Goal: Information Seeking & Learning: Learn about a topic

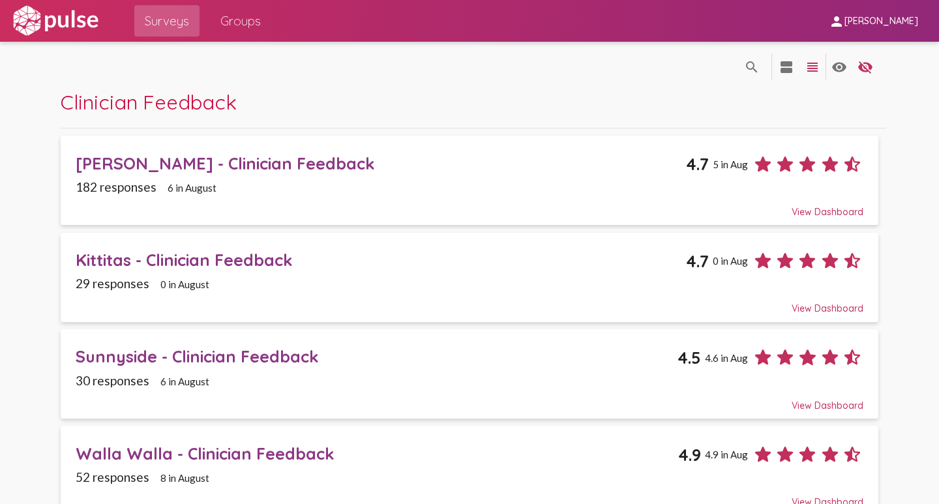
click at [235, 162] on div "[PERSON_NAME] - Clinician Feedback" at bounding box center [381, 163] width 610 height 20
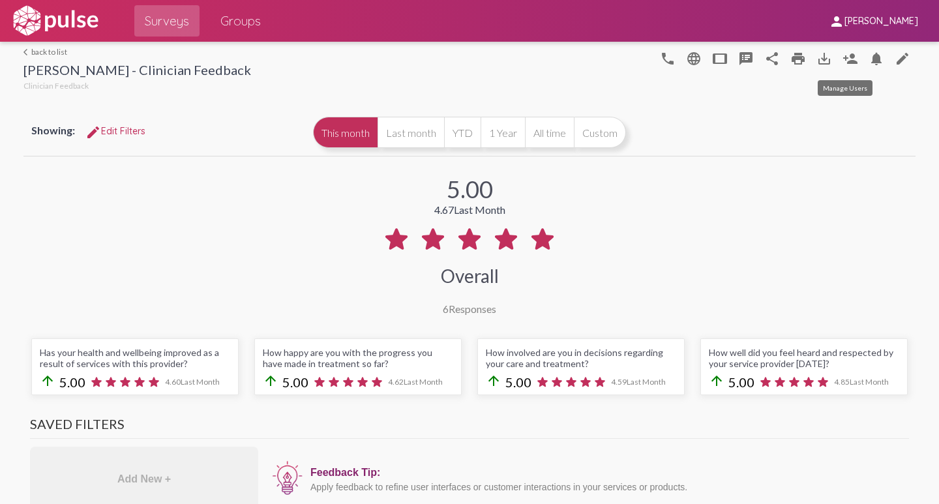
click at [843, 61] on mat-icon "person_add" at bounding box center [850, 59] width 16 height 16
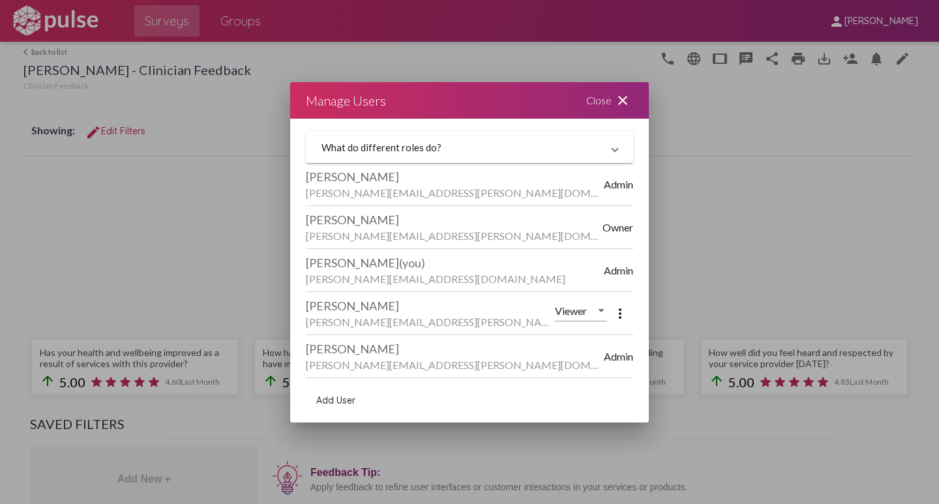
click at [623, 99] on mat-icon "close" at bounding box center [623, 101] width 16 height 16
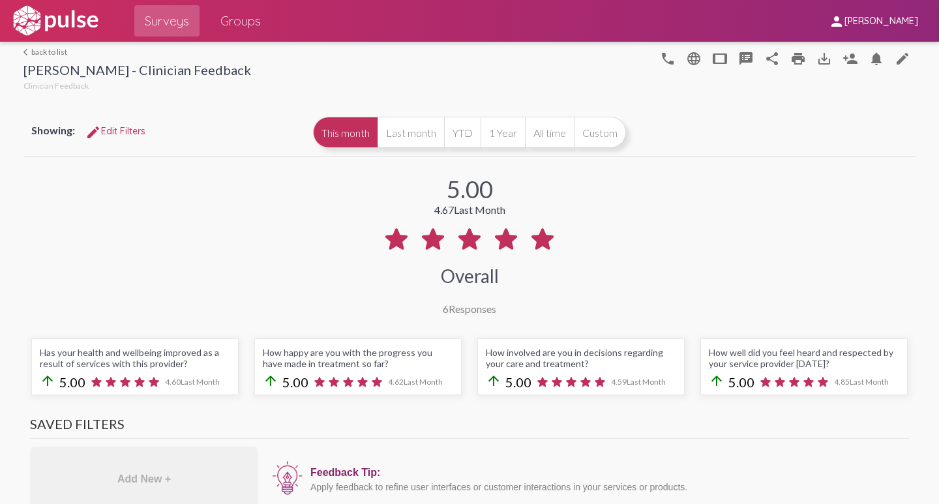
click at [39, 52] on link "arrow_back_ios back to list" at bounding box center [136, 52] width 227 height 10
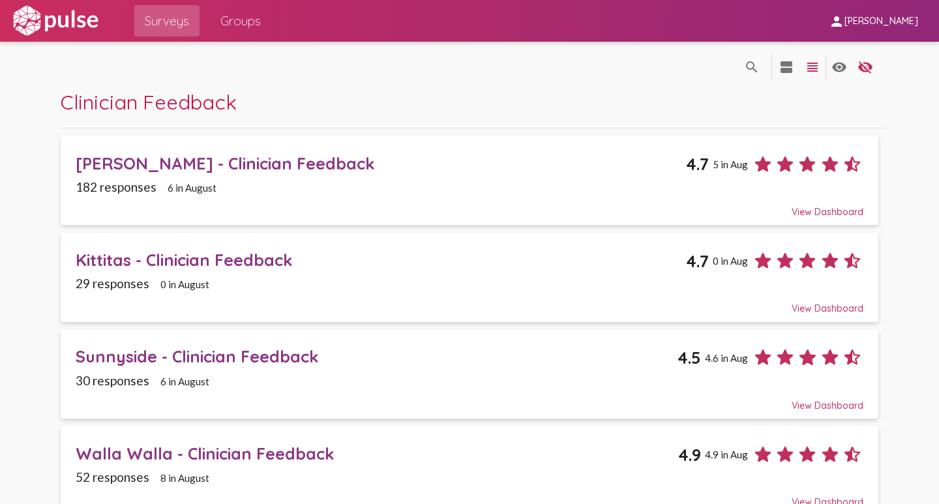
click at [211, 254] on div "Kittitas - Clinician Feedback" at bounding box center [381, 260] width 610 height 20
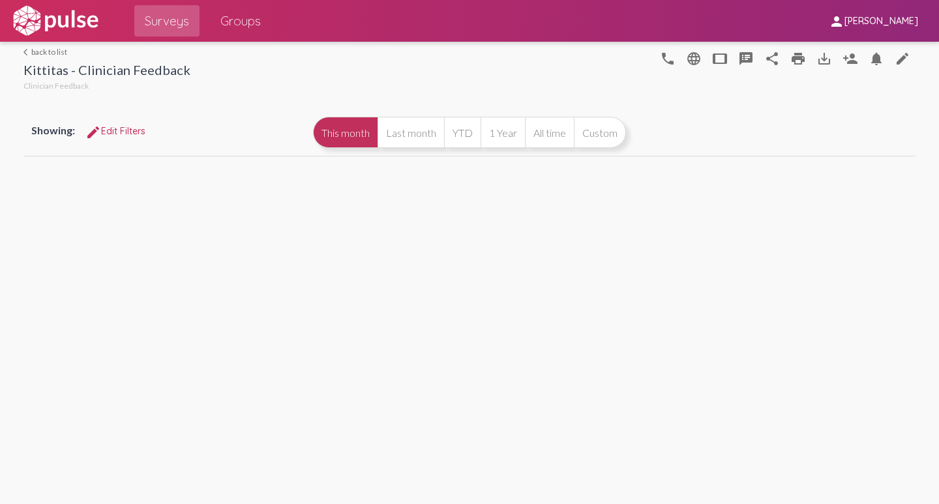
click at [850, 56] on mat-icon "person_add" at bounding box center [850, 59] width 16 height 16
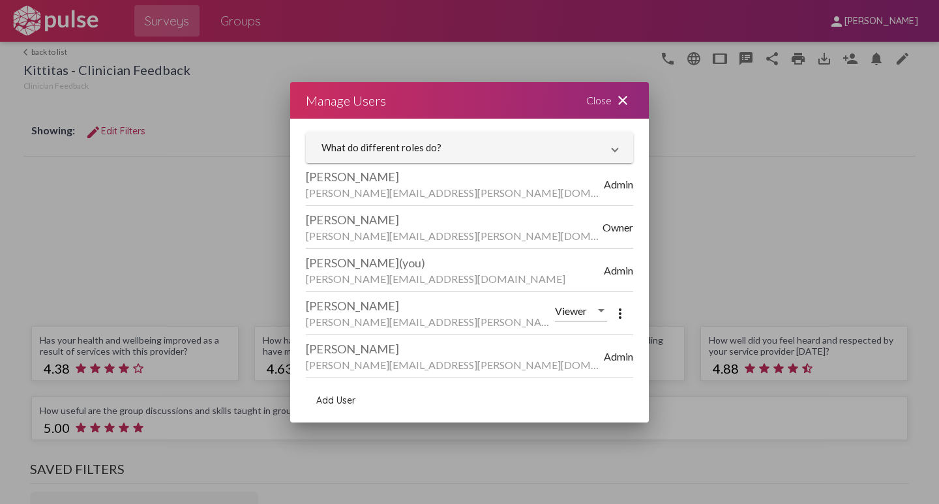
click at [624, 97] on mat-icon "close" at bounding box center [623, 101] width 16 height 16
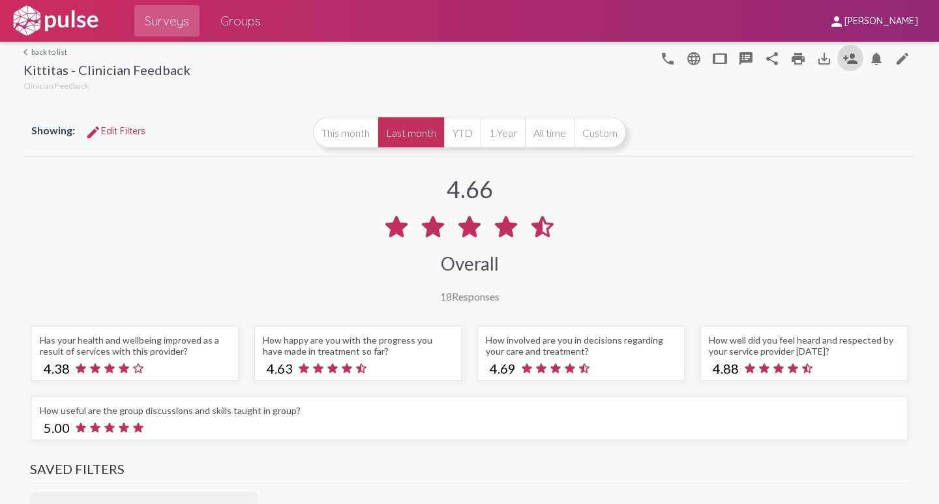
click at [46, 53] on link "arrow_back_ios back to list" at bounding box center [106, 52] width 167 height 10
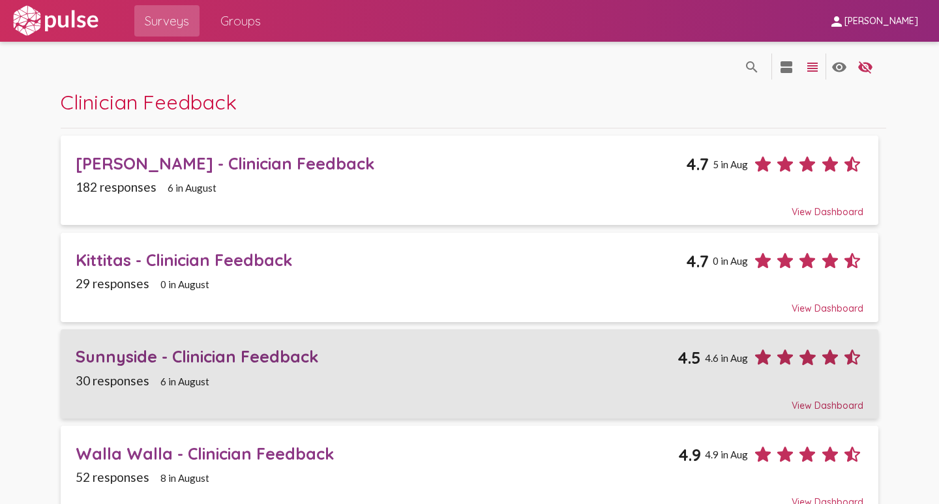
click at [119, 353] on div "Sunnyside - Clinician Feedback" at bounding box center [377, 356] width 602 height 20
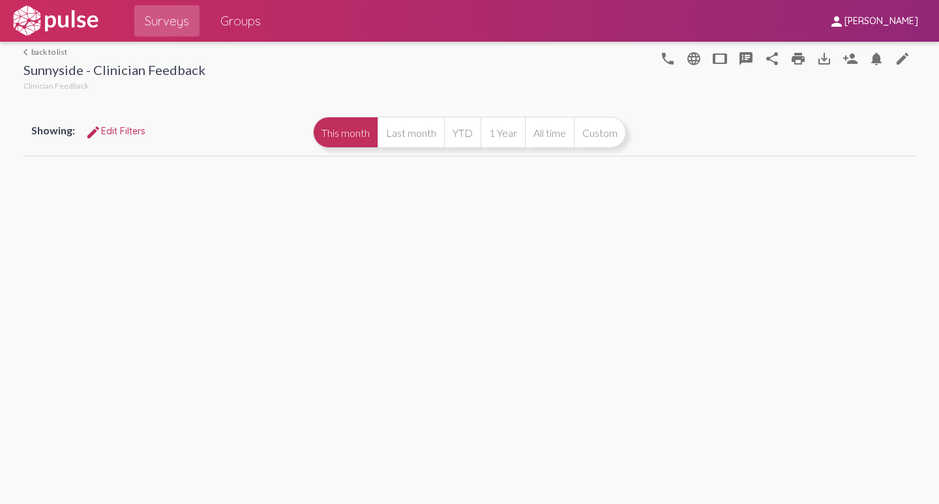
click at [850, 57] on mat-icon "person_add" at bounding box center [850, 59] width 16 height 16
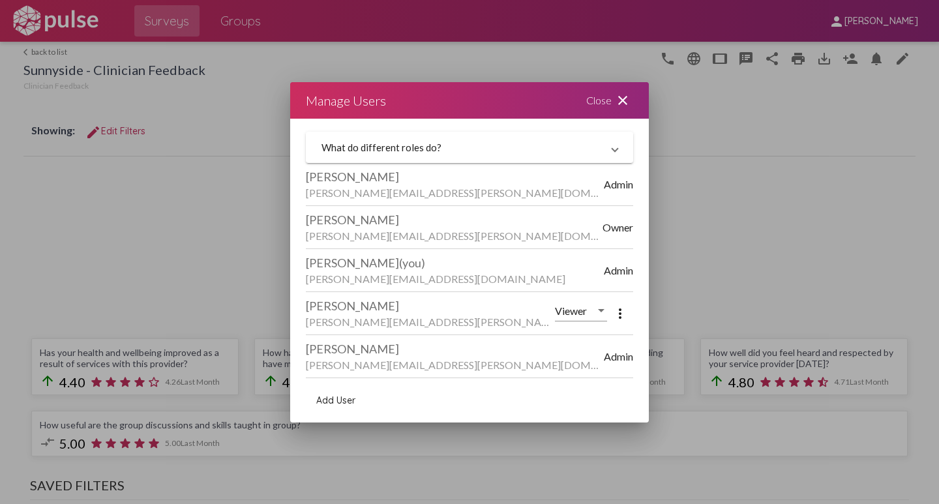
click at [620, 98] on mat-icon "close" at bounding box center [623, 101] width 16 height 16
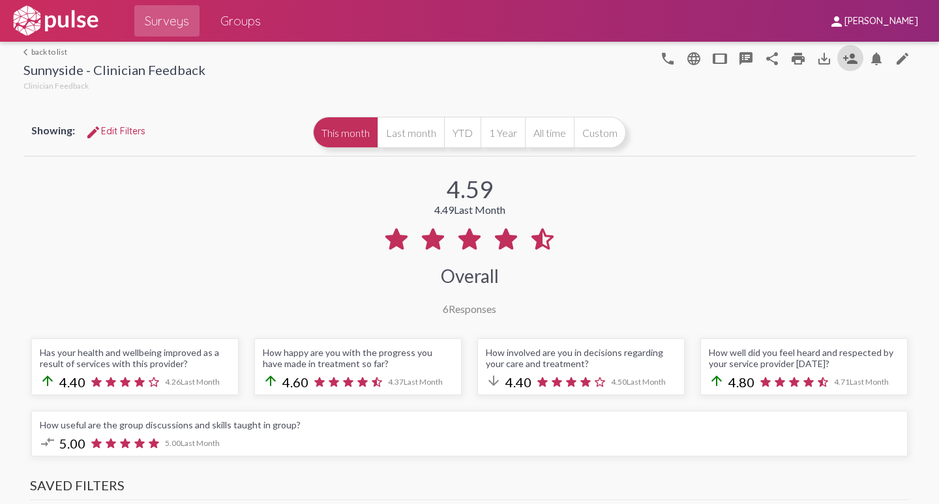
click at [28, 48] on mat-icon "arrow_back_ios" at bounding box center [27, 52] width 8 height 8
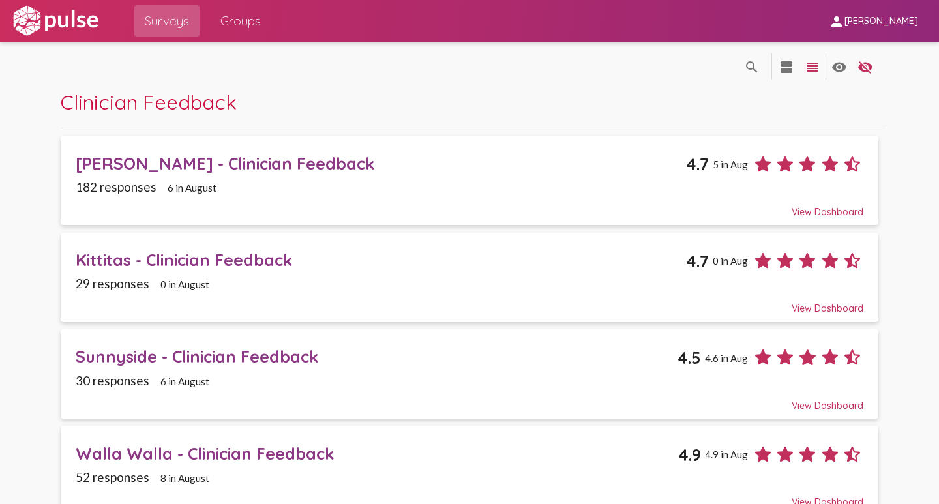
scroll to position [196, 0]
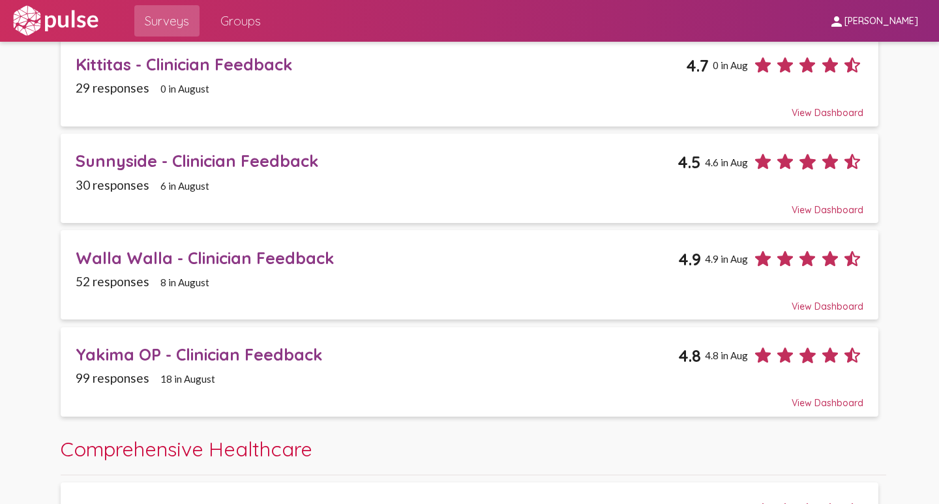
click at [130, 255] on div "Walla Walla - Clinician Feedback" at bounding box center [377, 258] width 602 height 20
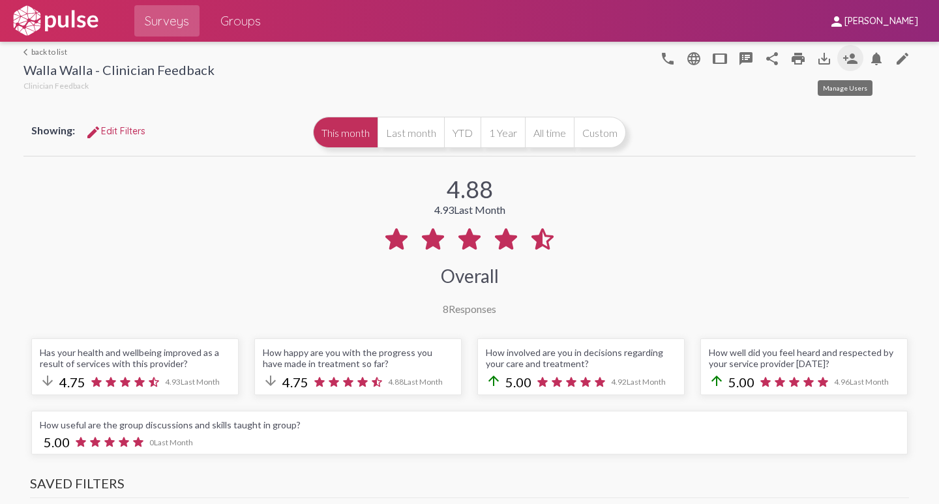
click at [845, 57] on mat-icon "person_add" at bounding box center [850, 59] width 16 height 16
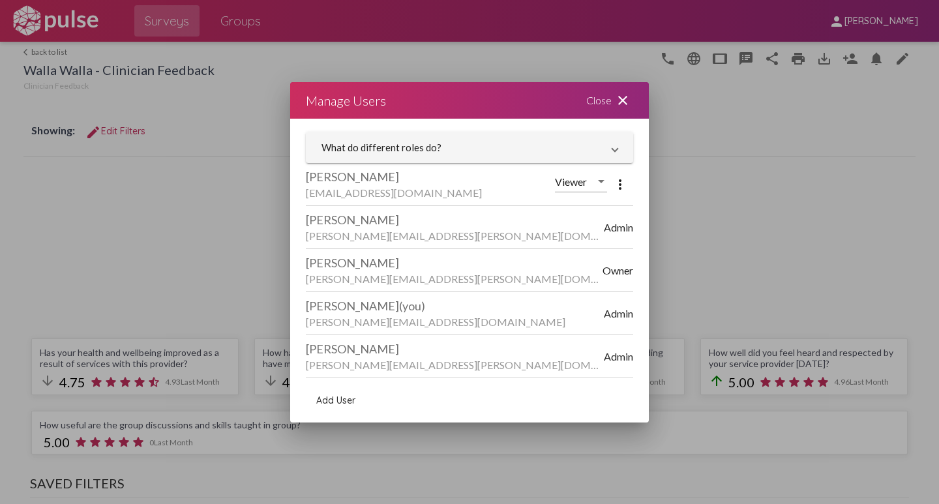
click at [624, 97] on mat-icon "close" at bounding box center [623, 101] width 16 height 16
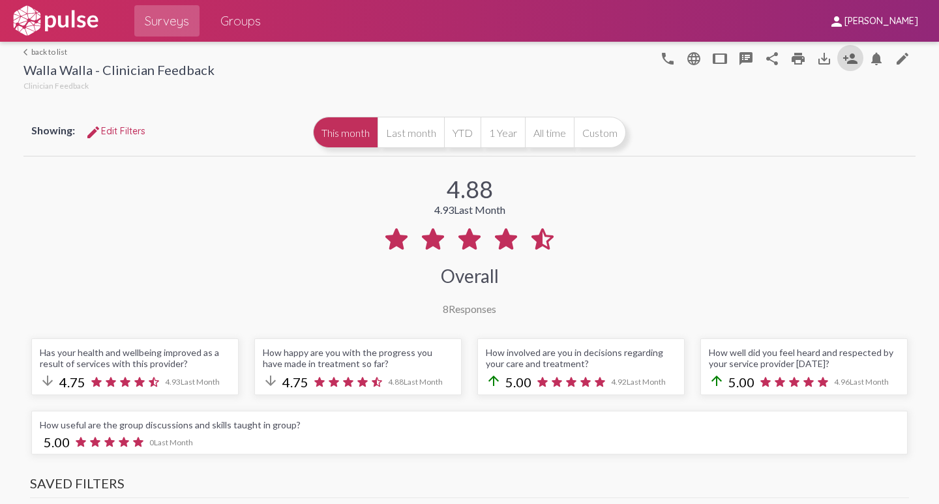
click at [34, 48] on link "arrow_back_ios back to list" at bounding box center [118, 52] width 191 height 10
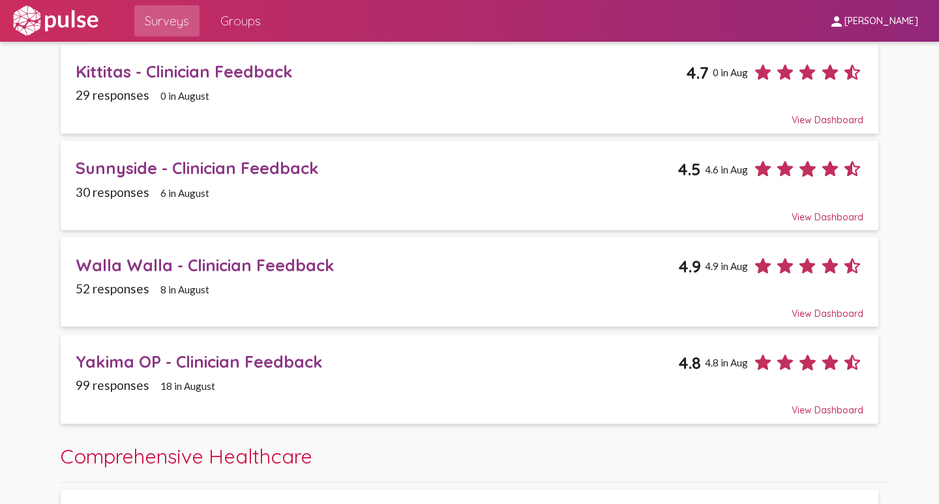
scroll to position [196, 0]
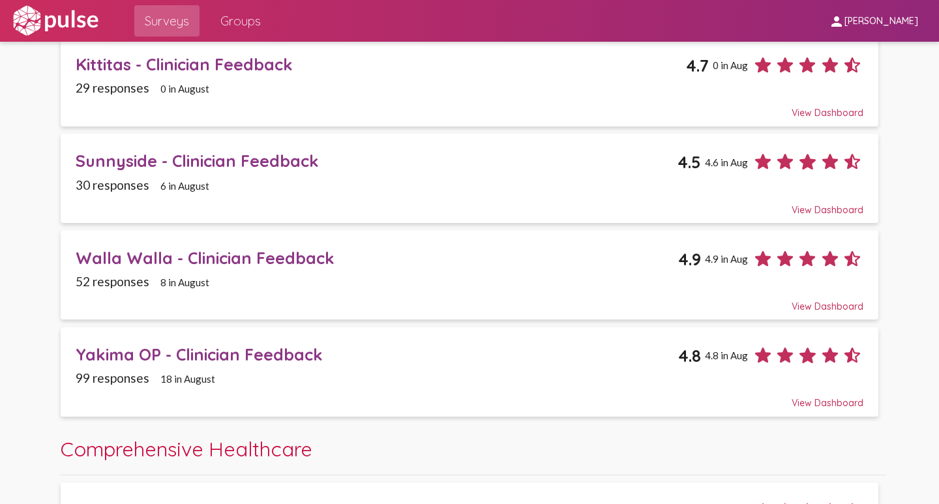
click at [218, 353] on div "Yakima OP - Clinician Feedback" at bounding box center [377, 354] width 602 height 20
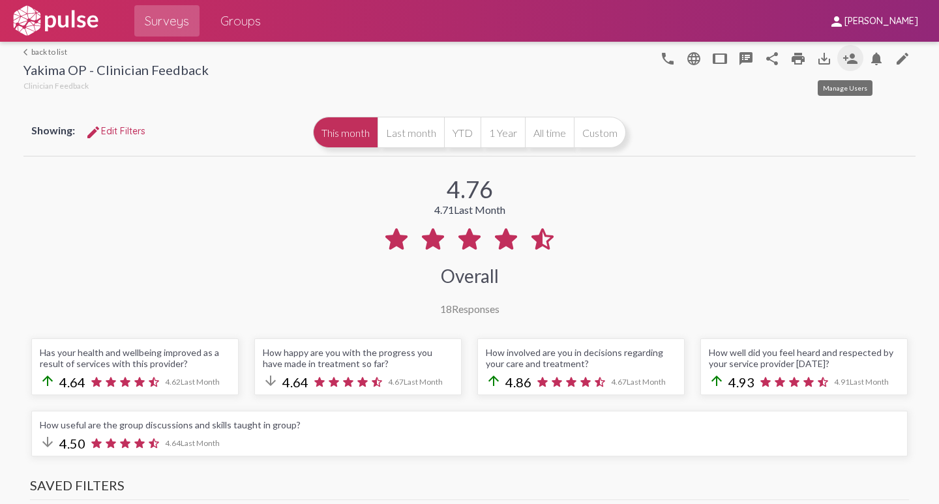
click at [846, 56] on mat-icon "person_add" at bounding box center [850, 59] width 16 height 16
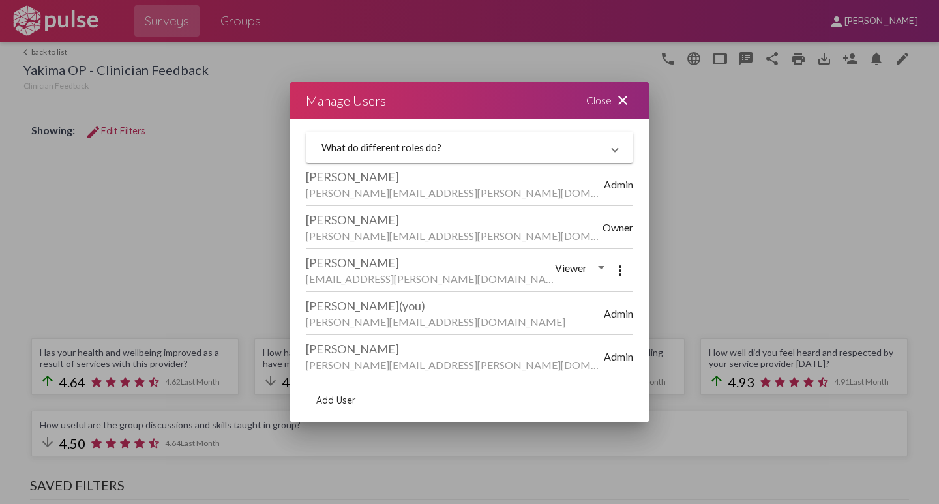
click at [624, 96] on mat-icon "close" at bounding box center [623, 101] width 16 height 16
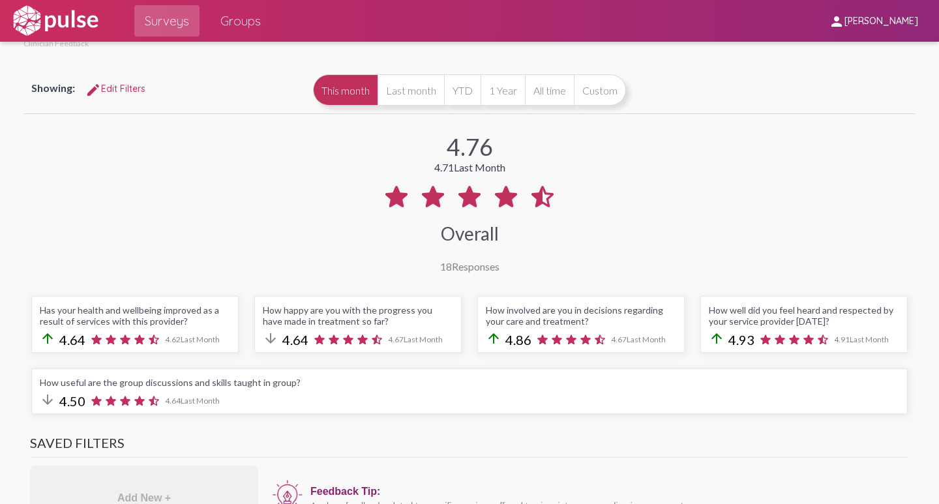
scroll to position [65, 0]
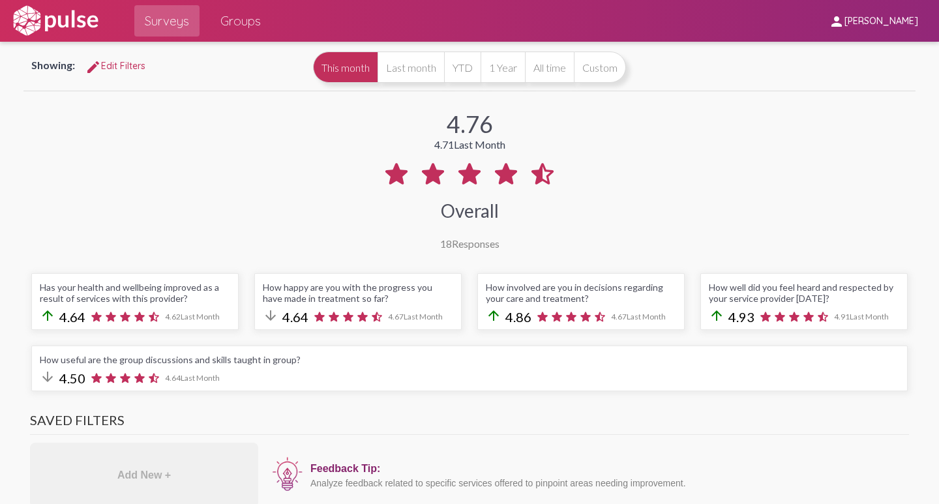
click at [111, 65] on span "edit Edit Filters" at bounding box center [115, 66] width 60 height 12
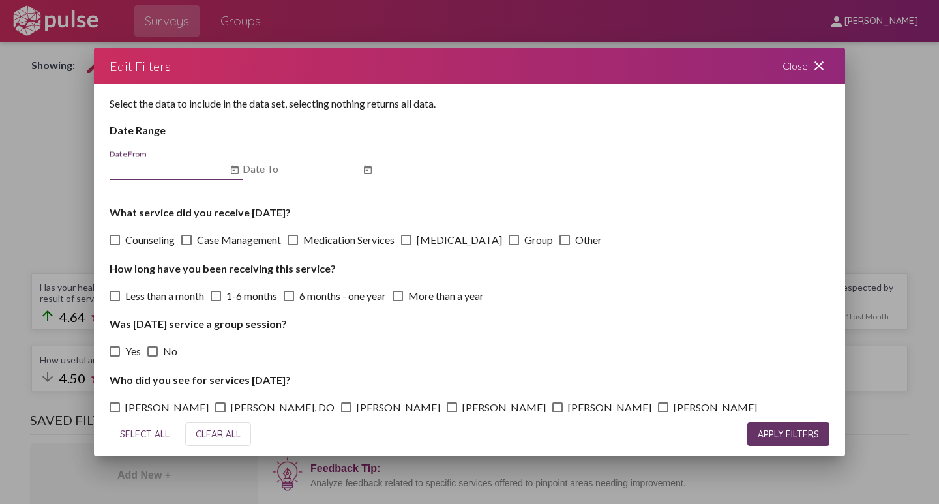
click at [817, 65] on mat-icon "close" at bounding box center [819, 66] width 16 height 16
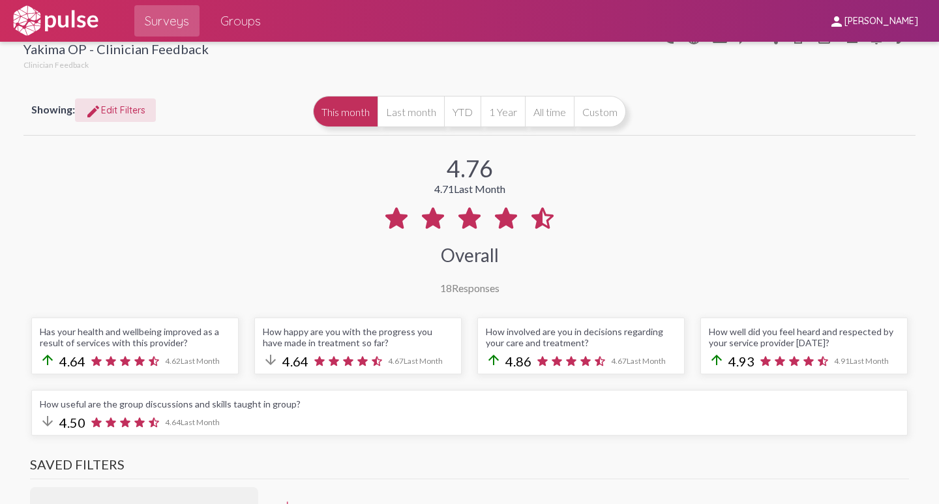
scroll to position [0, 0]
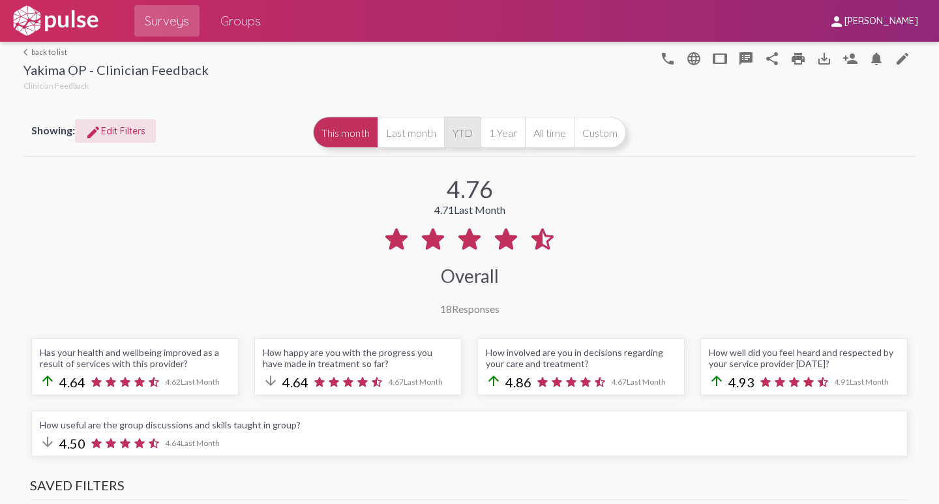
click at [452, 130] on button "YTD" at bounding box center [462, 132] width 37 height 31
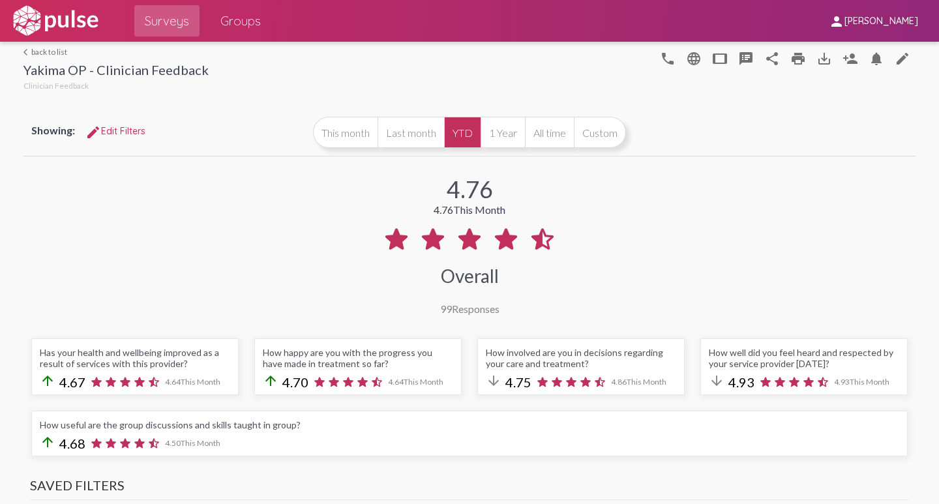
click at [117, 128] on span "edit Edit Filters" at bounding box center [115, 131] width 60 height 12
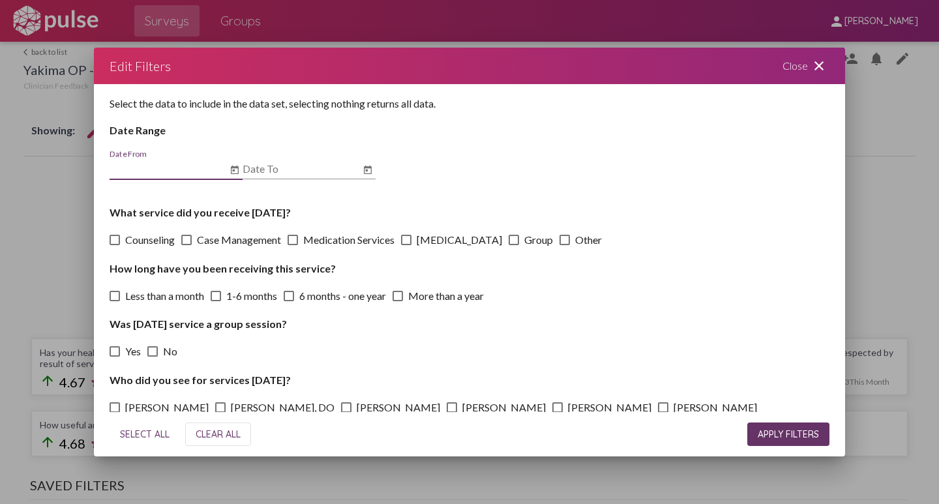
scroll to position [130, 0]
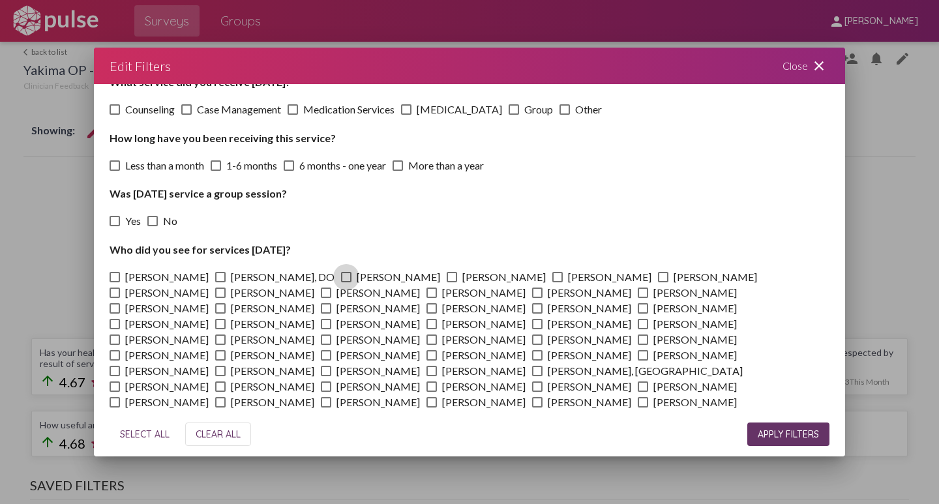
click at [341, 278] on span at bounding box center [346, 277] width 10 height 10
click at [345, 282] on input "[PERSON_NAME]" at bounding box center [345, 282] width 1 height 1
checkbox input "true"
drag, startPoint x: 783, startPoint y: 437, endPoint x: 733, endPoint y: 396, distance: 65.8
click at [783, 437] on span "APPLY FILTERS" at bounding box center [787, 434] width 61 height 12
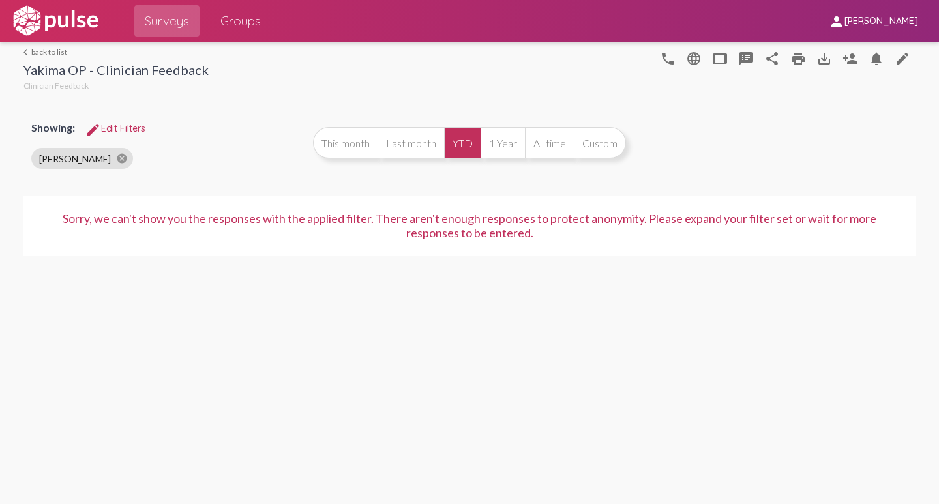
click at [115, 128] on span "edit Edit Filters" at bounding box center [115, 129] width 60 height 12
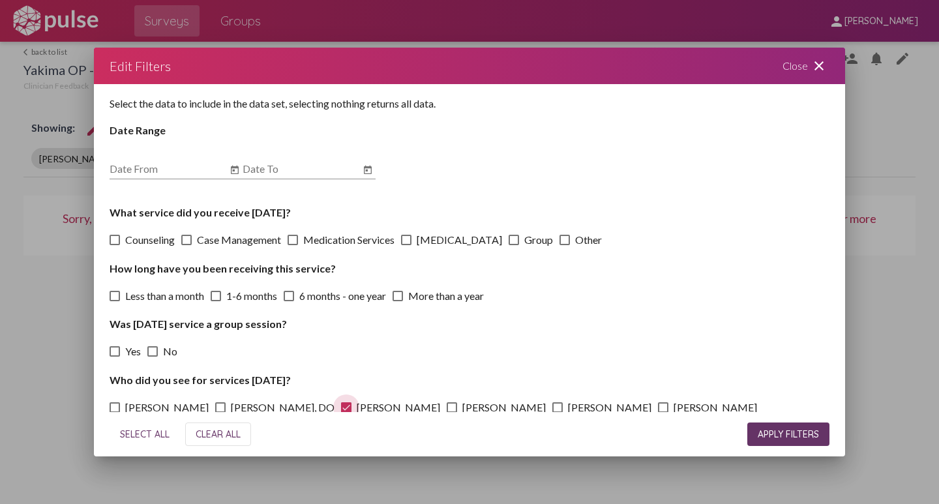
click at [341, 405] on span at bounding box center [346, 407] width 10 height 10
click at [345, 413] on input "[PERSON_NAME]" at bounding box center [345, 413] width 1 height 1
checkbox input "false"
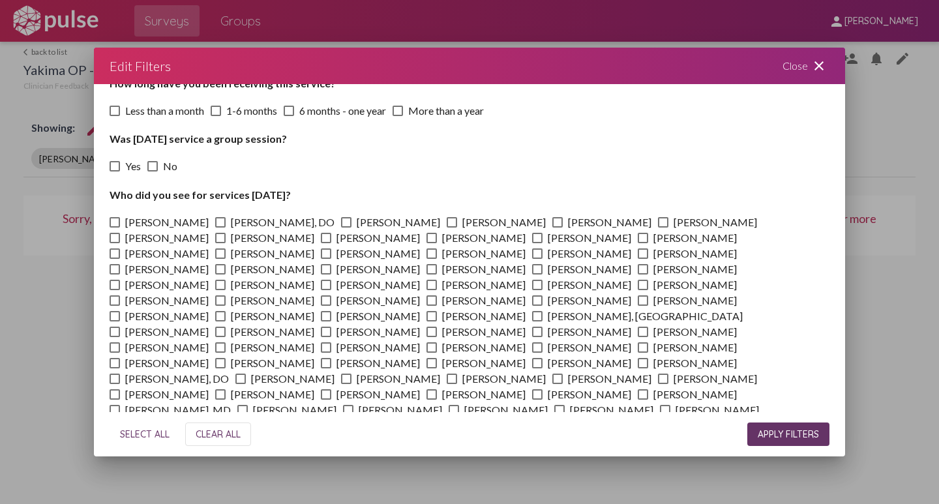
scroll to position [196, 0]
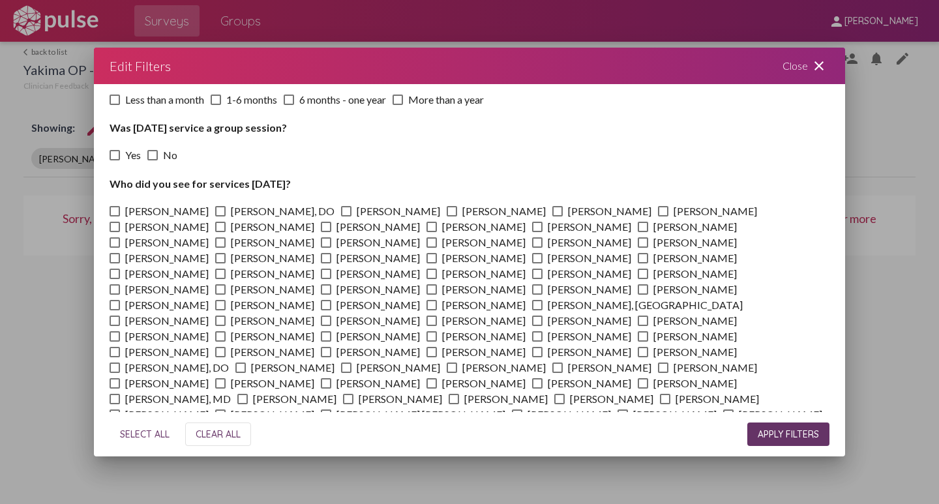
click at [426, 260] on span at bounding box center [431, 258] width 10 height 10
click at [431, 263] on input "[PERSON_NAME]" at bounding box center [431, 263] width 1 height 1
checkbox input "true"
click at [769, 432] on span "APPLY FILTERS" at bounding box center [787, 434] width 61 height 12
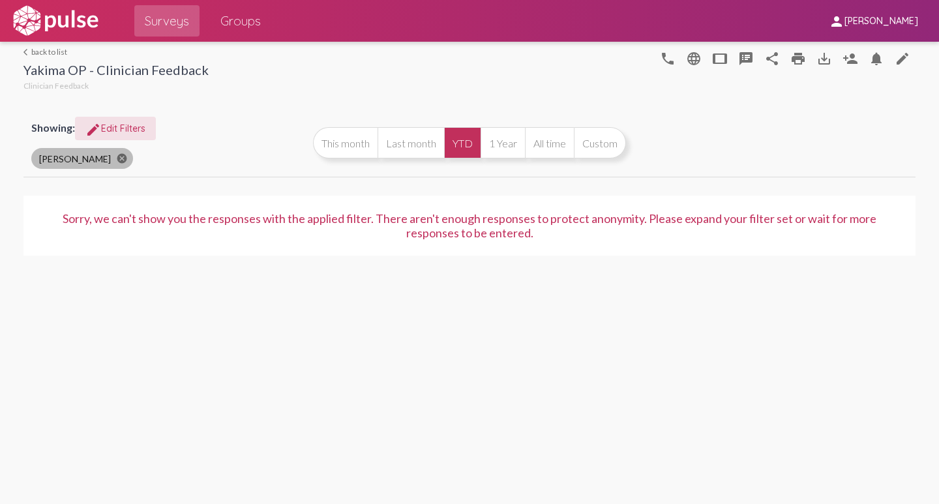
click at [128, 156] on mat-icon "cancel" at bounding box center [122, 159] width 12 height 12
click at [117, 131] on span "edit Edit Filters" at bounding box center [115, 129] width 60 height 12
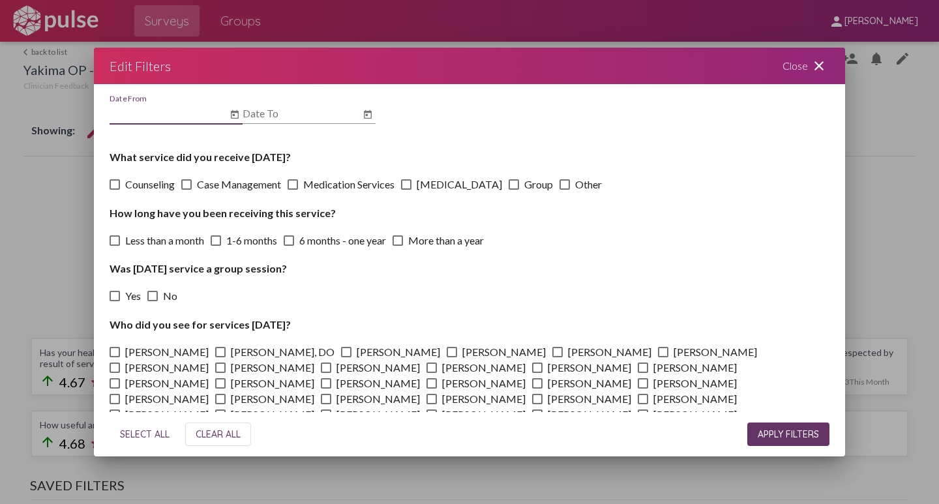
scroll to position [130, 0]
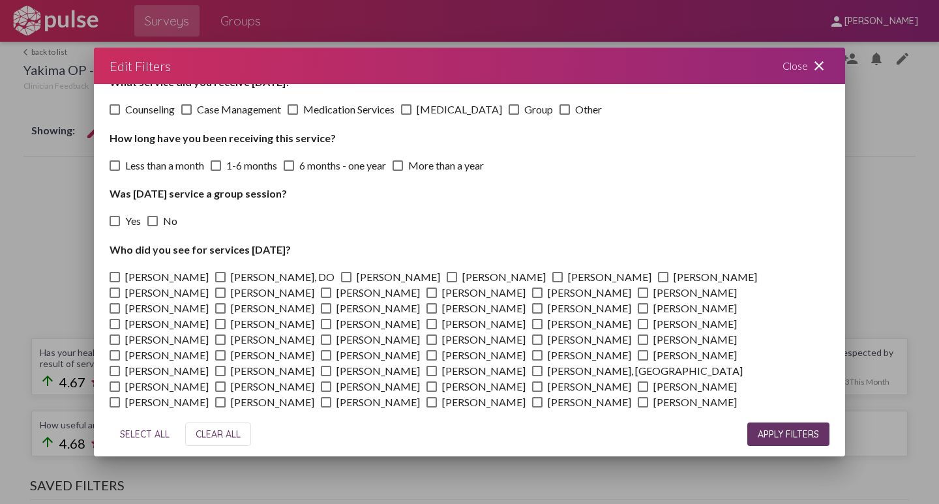
click at [113, 280] on span at bounding box center [115, 277] width 10 height 10
click at [114, 282] on input "[PERSON_NAME]" at bounding box center [114, 282] width 1 height 1
checkbox input "true"
click at [789, 430] on span "APPLY FILTERS" at bounding box center [787, 434] width 61 height 12
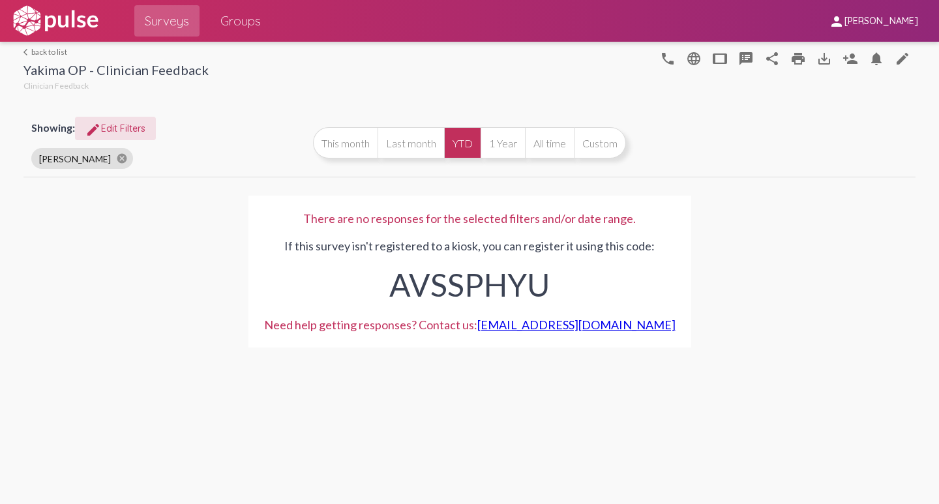
click at [47, 53] on link "arrow_back_ios back to list" at bounding box center [115, 52] width 185 height 10
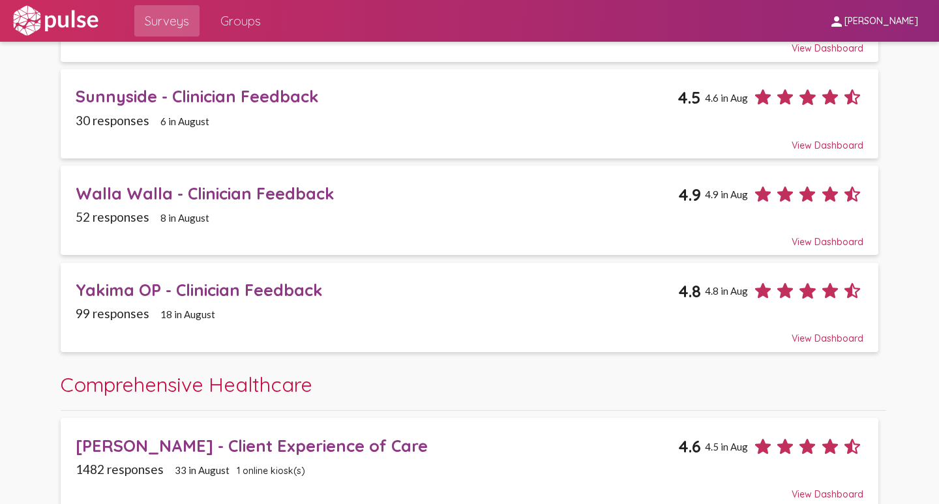
scroll to position [261, 0]
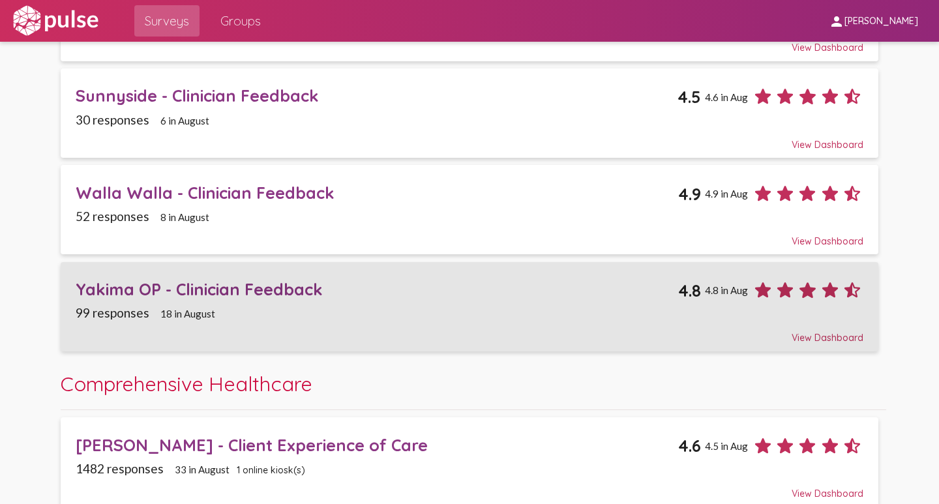
click at [109, 286] on div "Yakima OP - Clinician Feedback" at bounding box center [377, 289] width 602 height 20
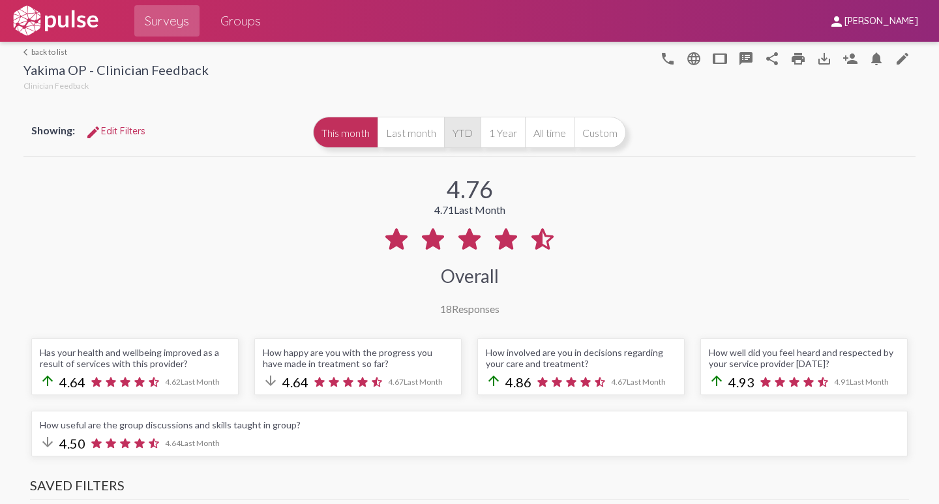
click at [461, 130] on button "YTD" at bounding box center [462, 132] width 37 height 31
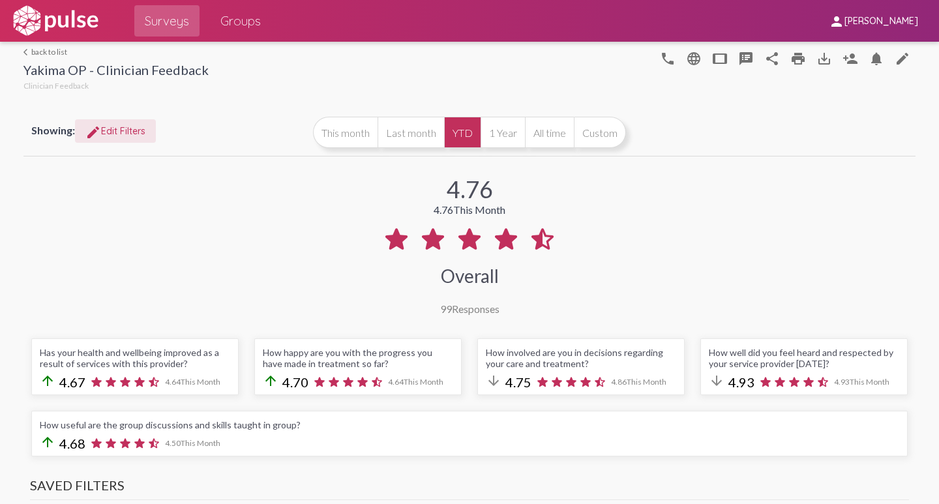
click at [117, 132] on span "edit Edit Filters" at bounding box center [115, 131] width 60 height 12
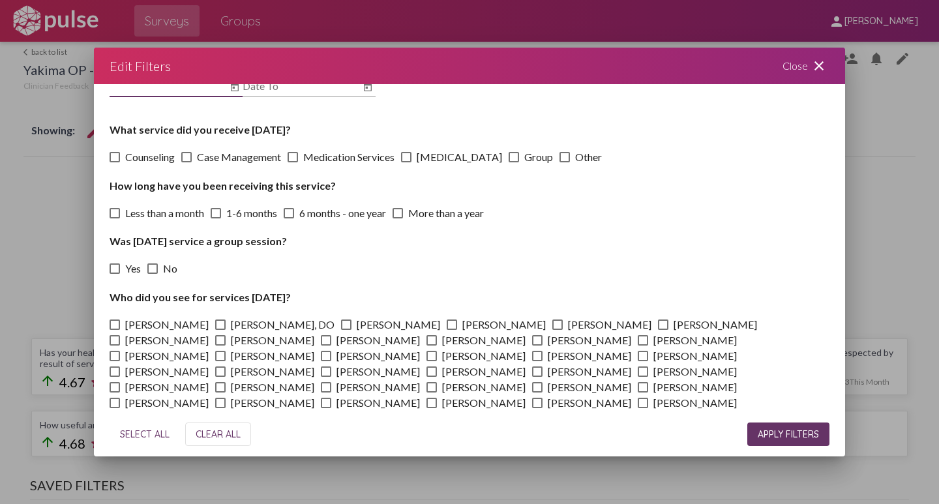
scroll to position [196, 0]
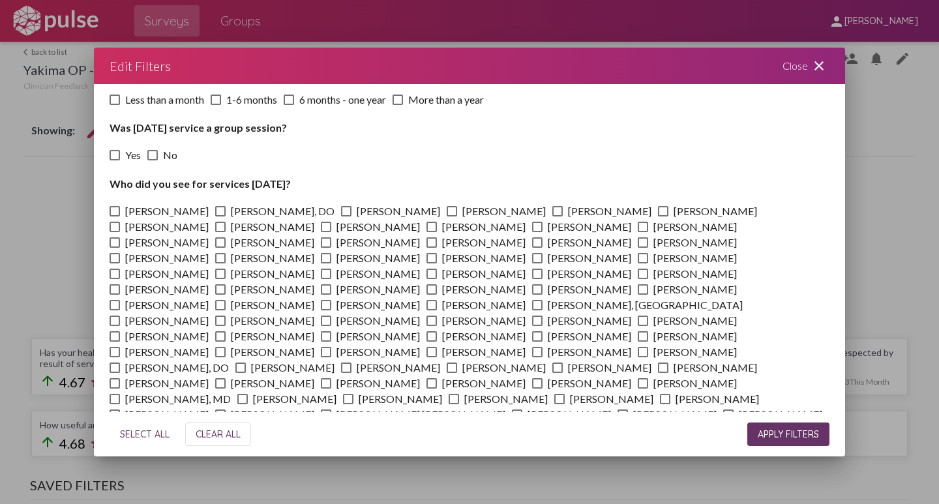
click at [226, 300] on span at bounding box center [220, 305] width 10 height 10
click at [220, 310] on input "[PERSON_NAME]" at bounding box center [220, 310] width 1 height 1
checkbox input "true"
click at [774, 435] on span "APPLY FILTERS" at bounding box center [787, 434] width 61 height 12
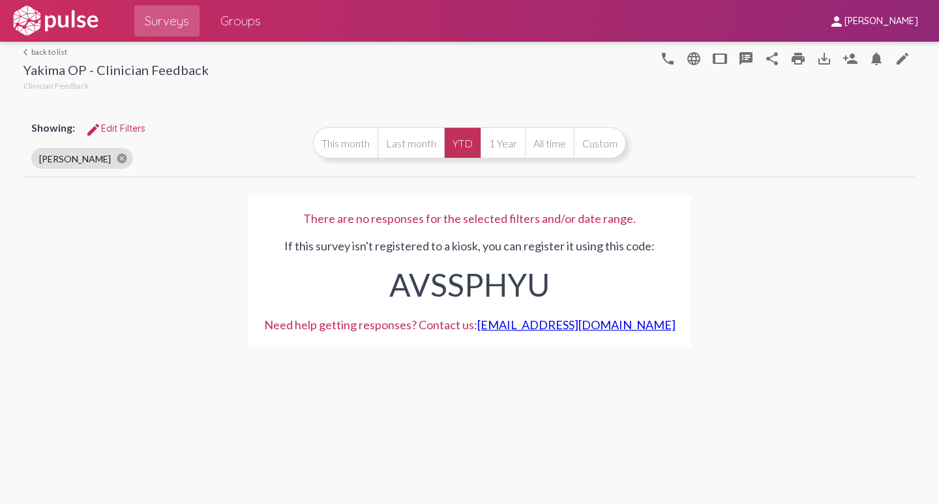
click at [44, 50] on link "arrow_back_ios back to list" at bounding box center [115, 52] width 185 height 10
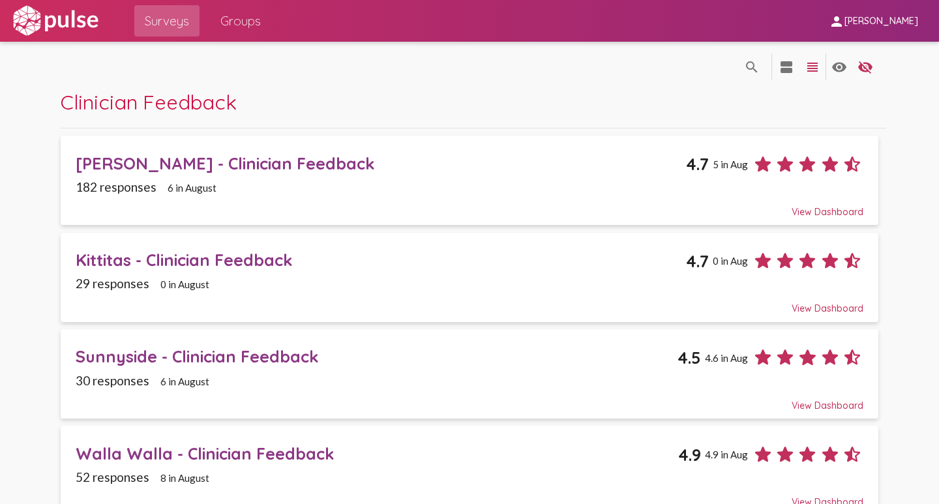
click at [149, 161] on div "[PERSON_NAME] - Clinician Feedback" at bounding box center [381, 163] width 610 height 20
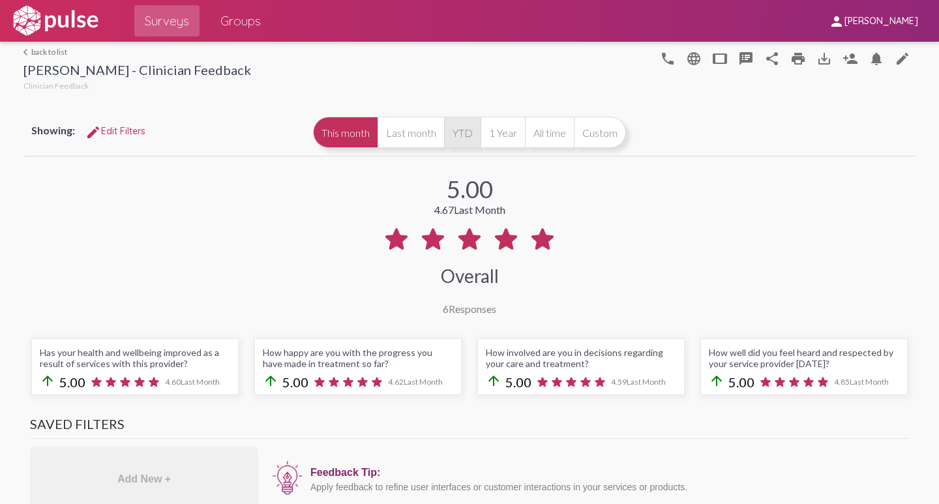
click at [461, 136] on button "YTD" at bounding box center [462, 132] width 37 height 31
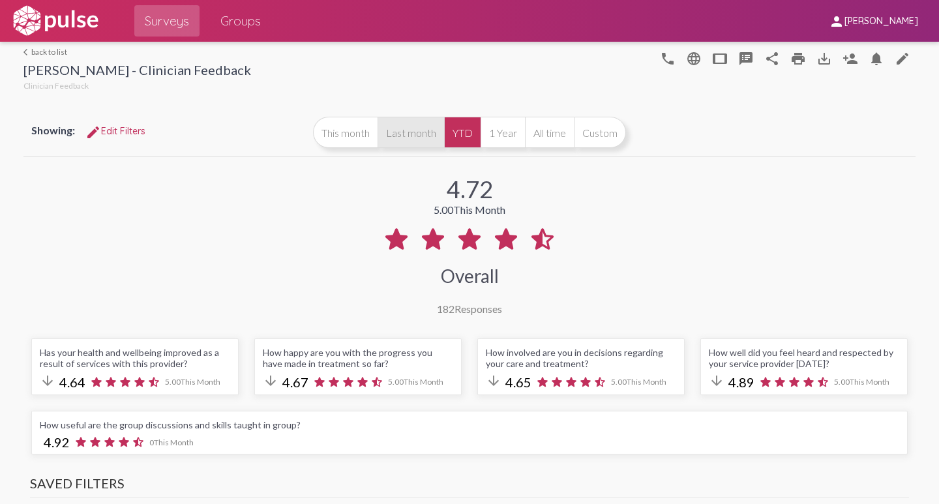
click at [394, 136] on button "Last month" at bounding box center [410, 132] width 66 height 31
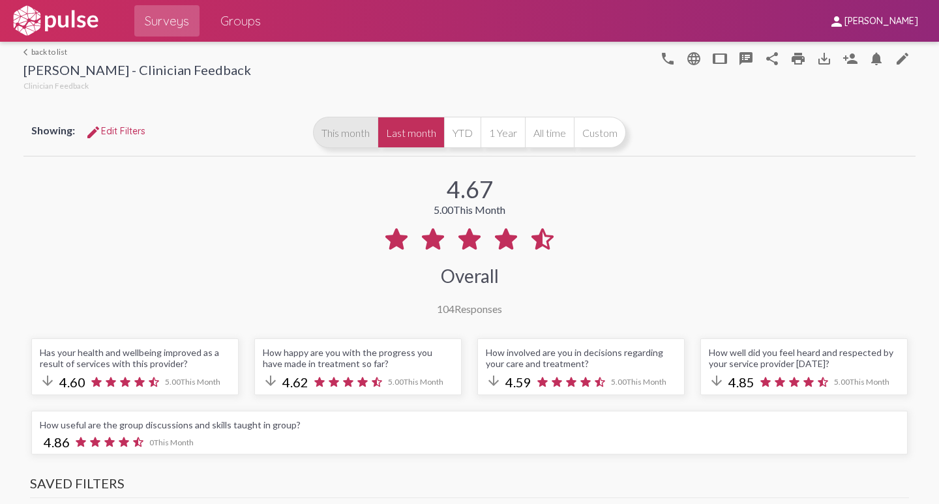
click at [335, 137] on button "This month" at bounding box center [345, 132] width 65 height 31
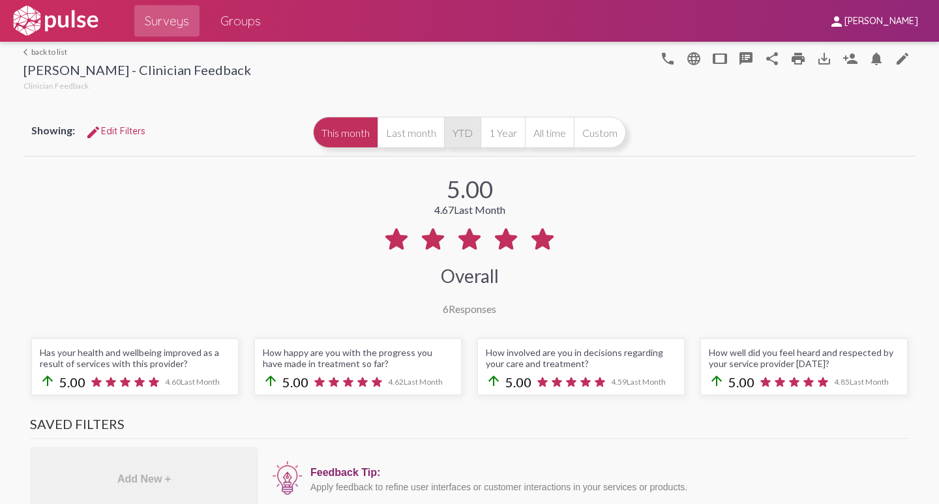
click at [458, 133] on button "YTD" at bounding box center [462, 132] width 37 height 31
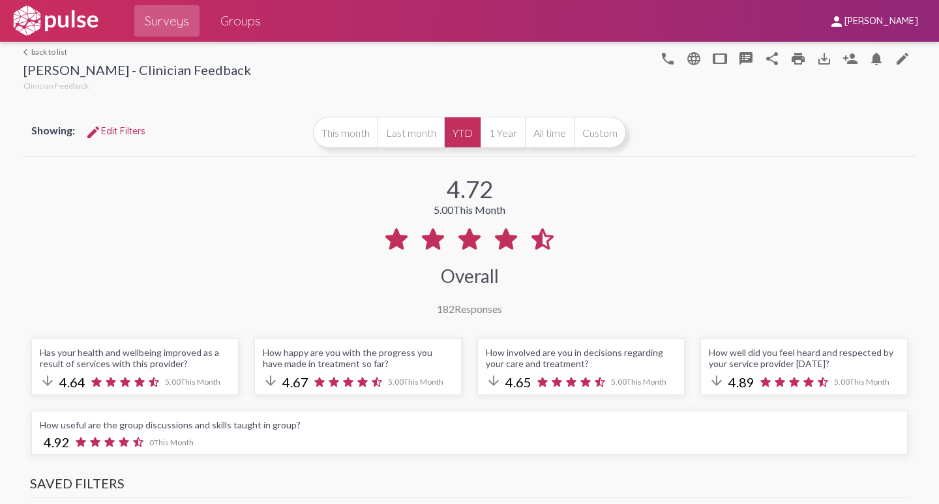
click at [44, 51] on link "arrow_back_ios back to list" at bounding box center [136, 52] width 227 height 10
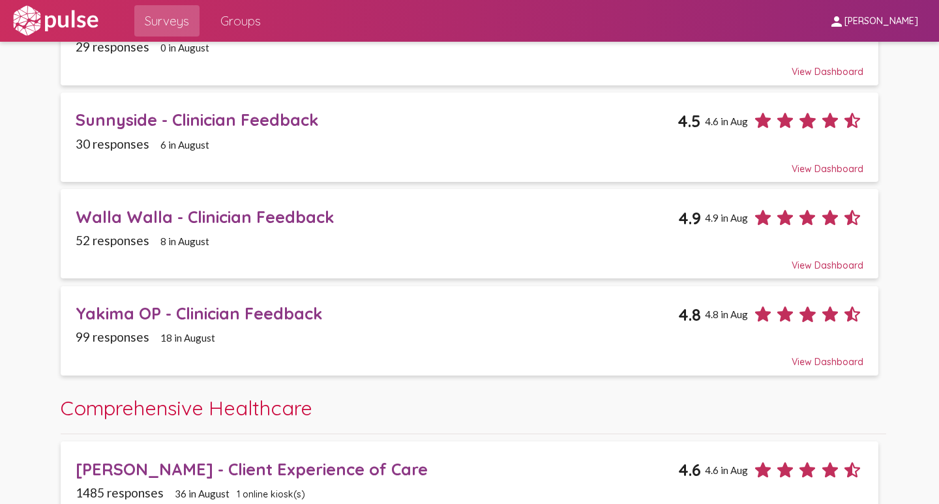
scroll to position [261, 0]
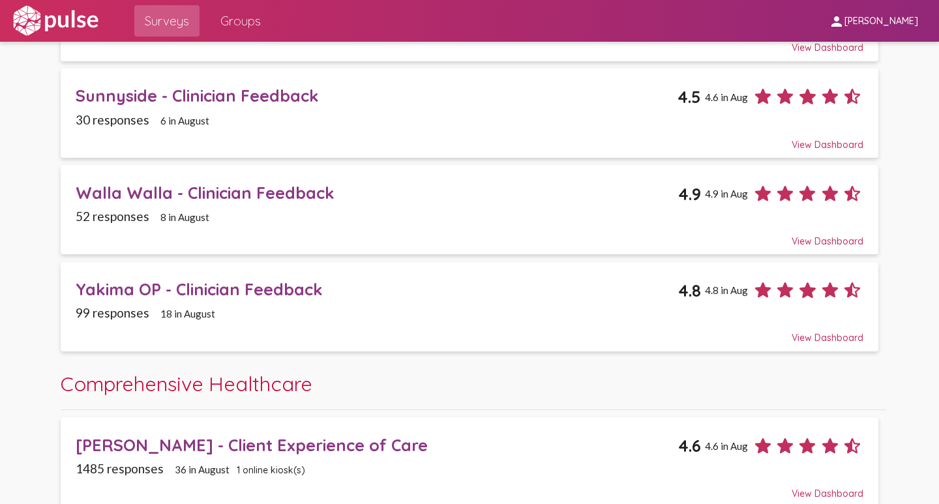
click at [110, 291] on div "Yakima OP - Clinician Feedback" at bounding box center [377, 289] width 602 height 20
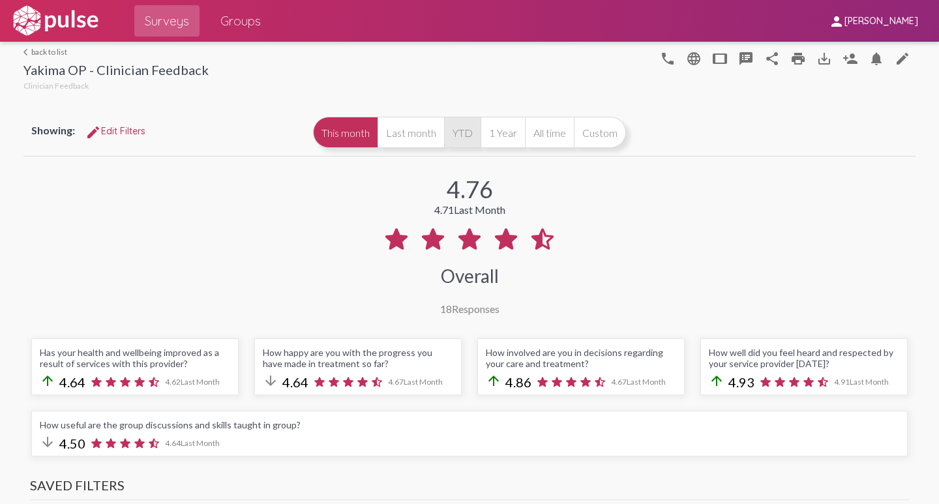
click at [456, 135] on button "YTD" at bounding box center [462, 132] width 37 height 31
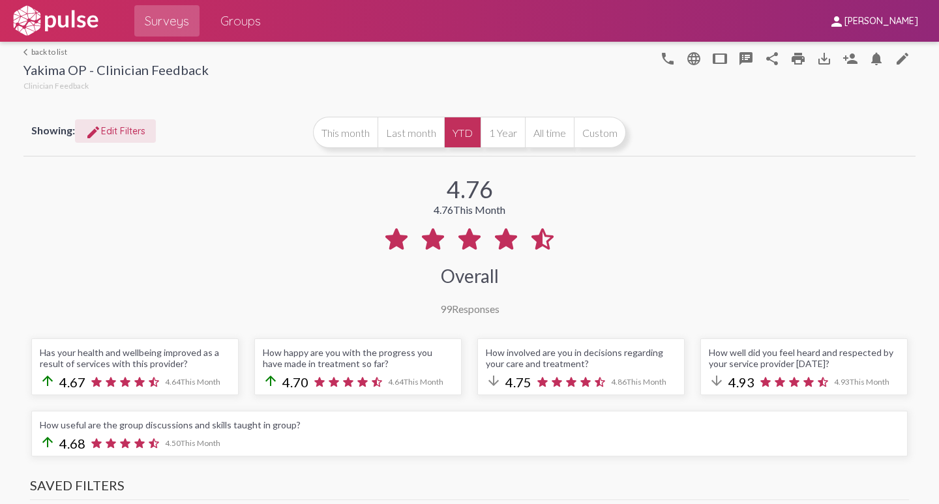
click at [112, 132] on span "edit Edit Filters" at bounding box center [115, 131] width 60 height 12
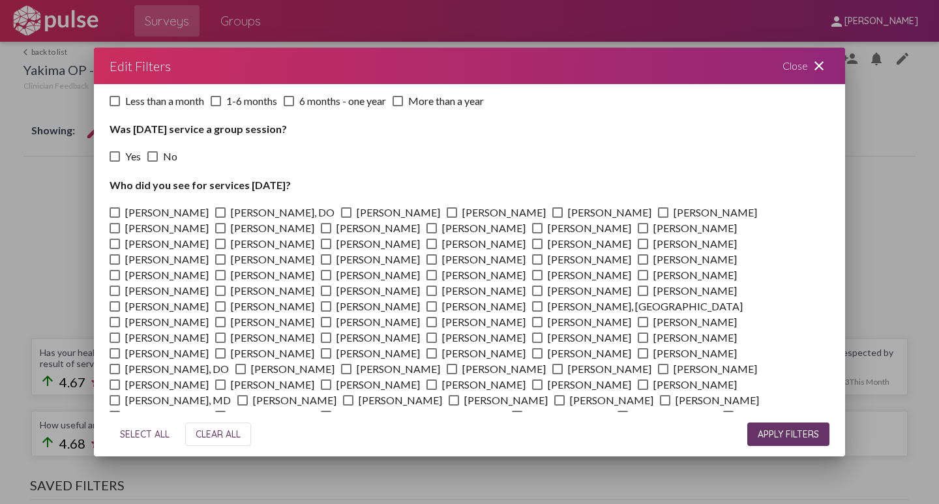
scroll to position [196, 0]
click at [120, 254] on span at bounding box center [115, 259] width 10 height 10
click at [115, 264] on input "[PERSON_NAME]" at bounding box center [114, 264] width 1 height 1
checkbox input "true"
click at [770, 431] on span "APPLY FILTERS" at bounding box center [787, 434] width 61 height 12
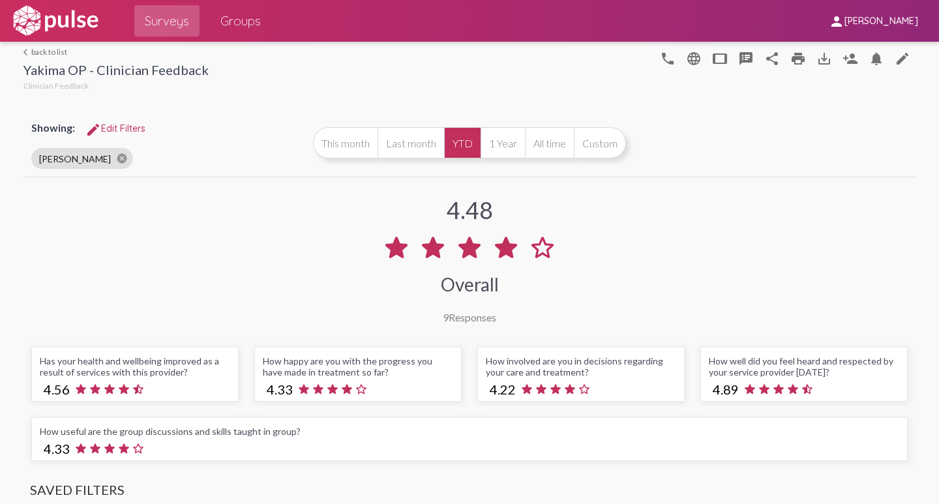
click at [117, 123] on span "edit Edit Filters" at bounding box center [115, 129] width 60 height 12
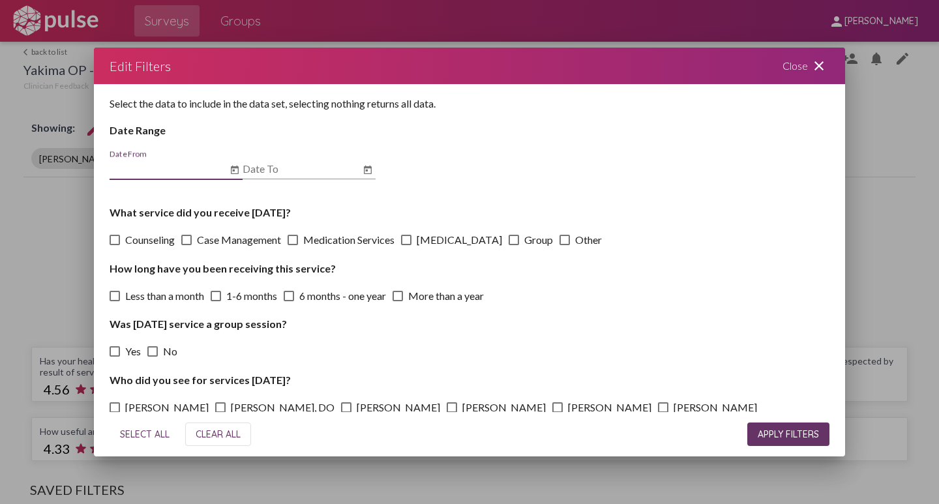
scroll to position [196, 0]
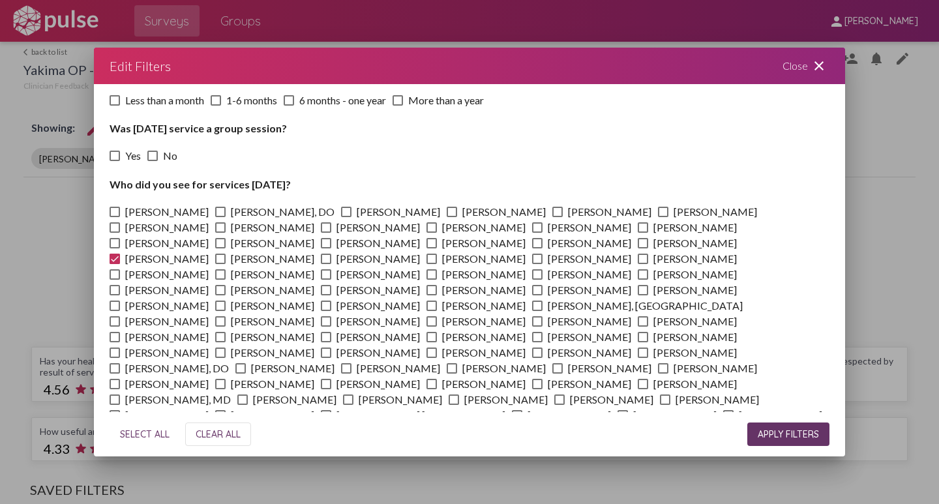
click at [120, 254] on span at bounding box center [115, 259] width 10 height 10
click at [115, 264] on input "[PERSON_NAME]" at bounding box center [114, 264] width 1 height 1
checkbox input "false"
click at [246, 363] on span at bounding box center [240, 368] width 10 height 10
click at [241, 373] on input "[PERSON_NAME]" at bounding box center [240, 373] width 1 height 1
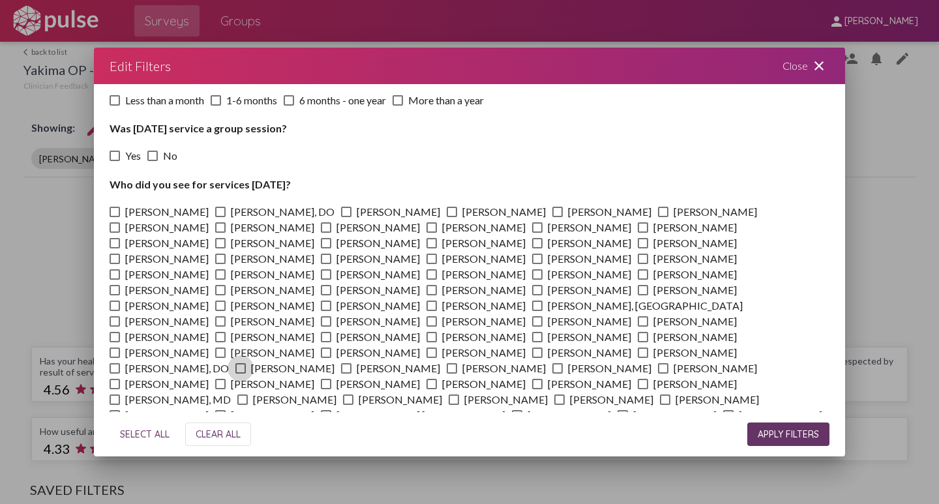
checkbox input "true"
click at [792, 437] on span "APPLY FILTERS" at bounding box center [787, 434] width 61 height 12
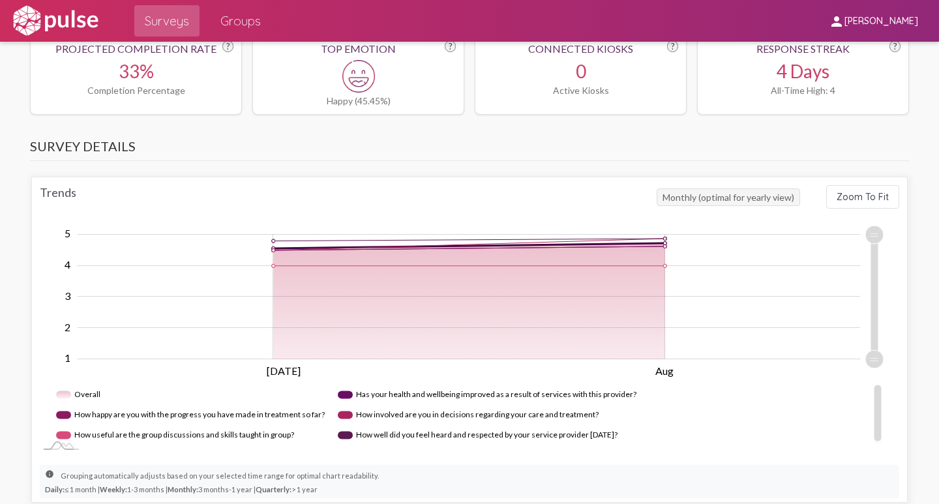
scroll to position [717, 0]
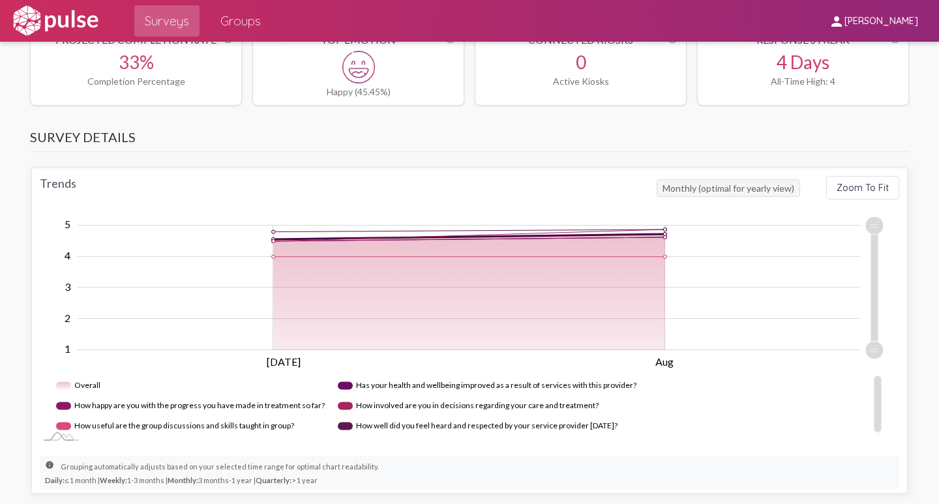
click at [57, 405] on rect "Legend" at bounding box center [190, 406] width 269 height 20
click at [58, 422] on rect "Legend" at bounding box center [174, 426] width 237 height 20
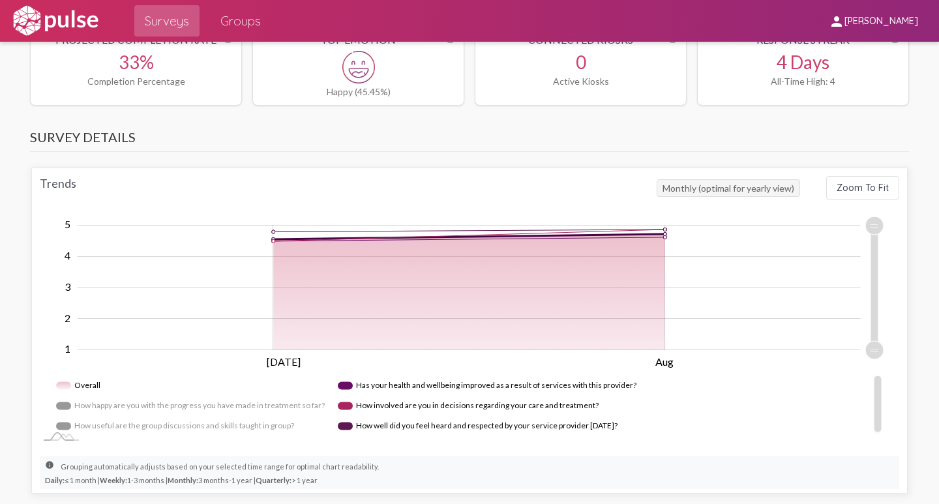
click at [61, 406] on rect "Legend" at bounding box center [190, 406] width 269 height 20
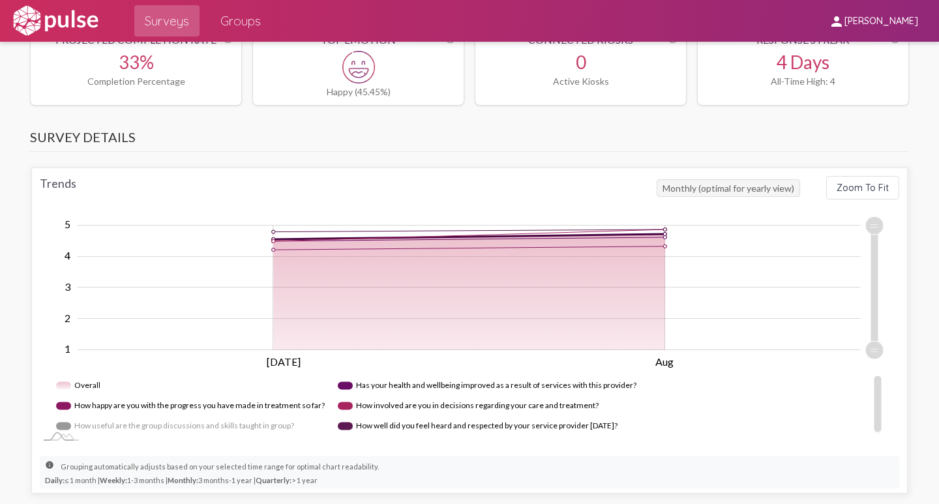
click at [59, 423] on rect "Legend" at bounding box center [174, 426] width 237 height 20
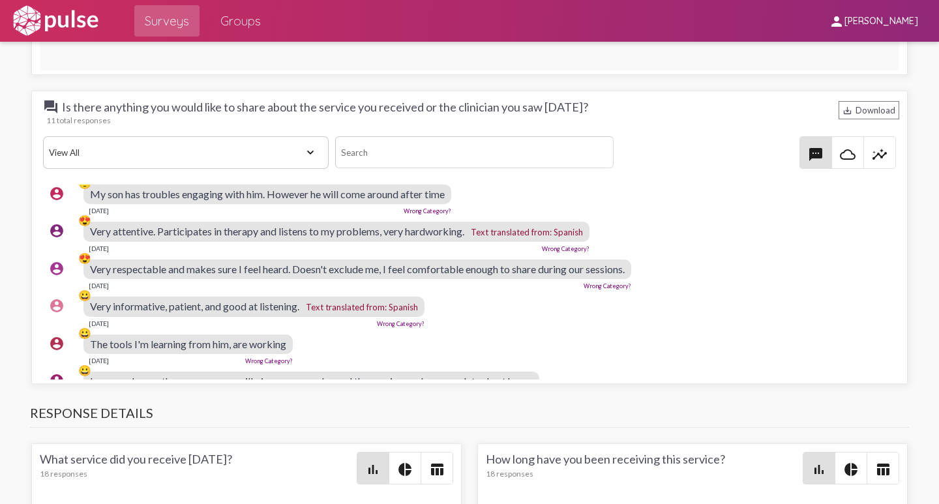
scroll to position [0, 0]
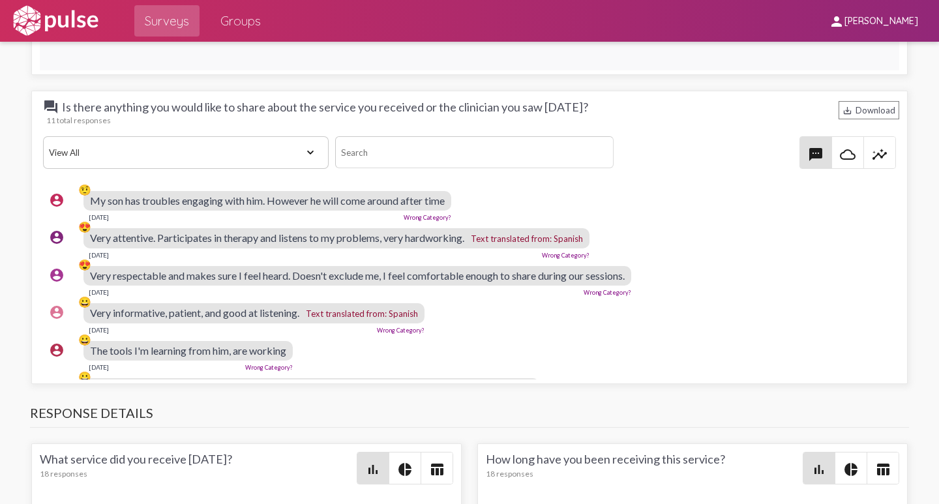
click at [840, 154] on mat-icon "cloud_queue" at bounding box center [848, 155] width 16 height 16
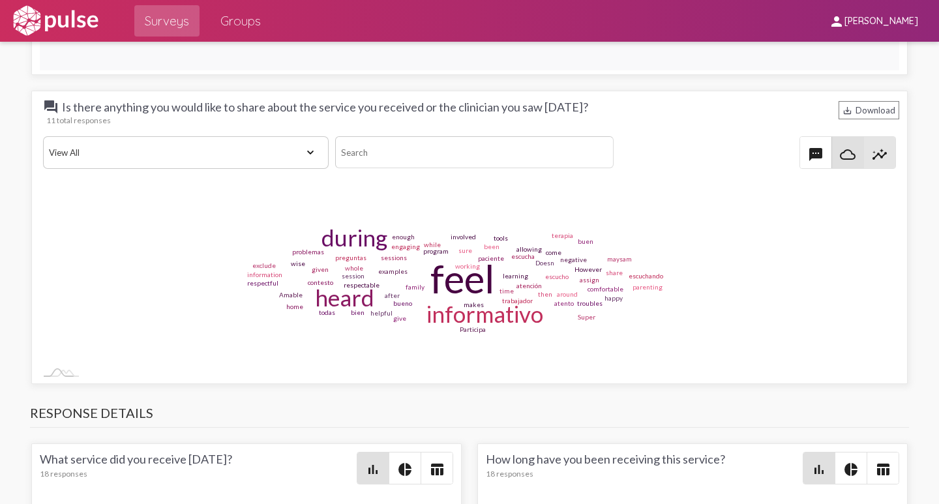
click at [871, 153] on mat-icon "insights" at bounding box center [879, 155] width 16 height 16
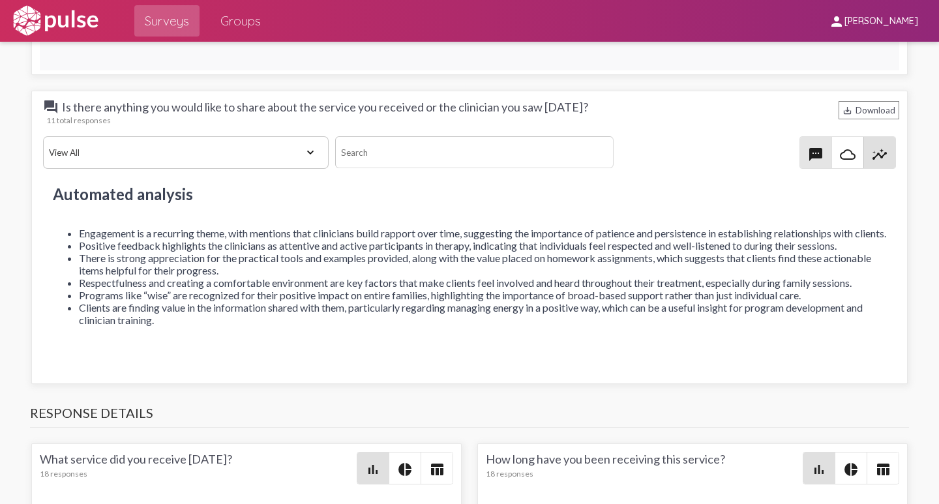
click at [808, 154] on mat-icon "textsms" at bounding box center [816, 155] width 16 height 16
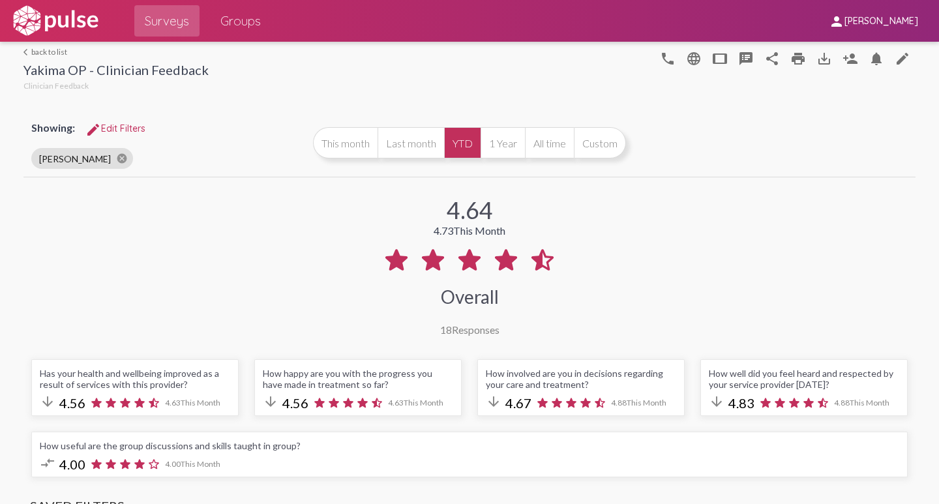
click at [49, 50] on link "arrow_back_ios back to list" at bounding box center [115, 52] width 185 height 10
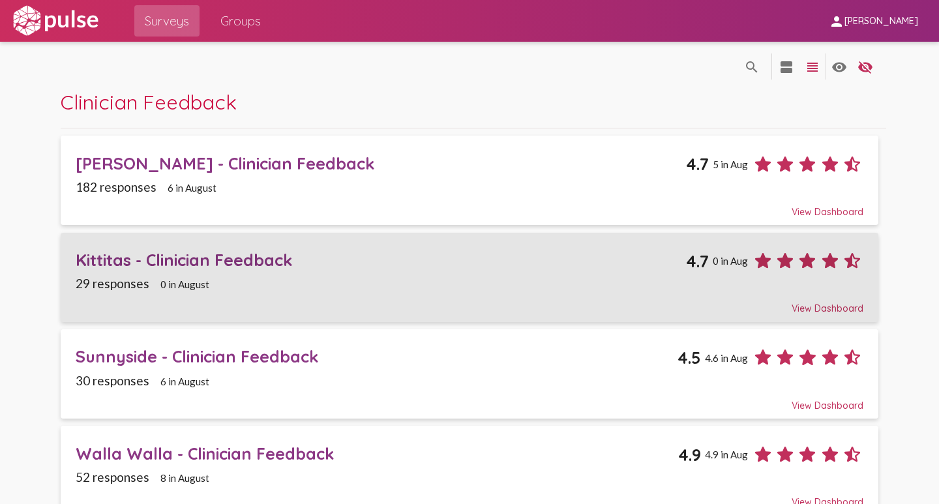
click at [187, 256] on div "Kittitas - Clinician Feedback" at bounding box center [381, 260] width 610 height 20
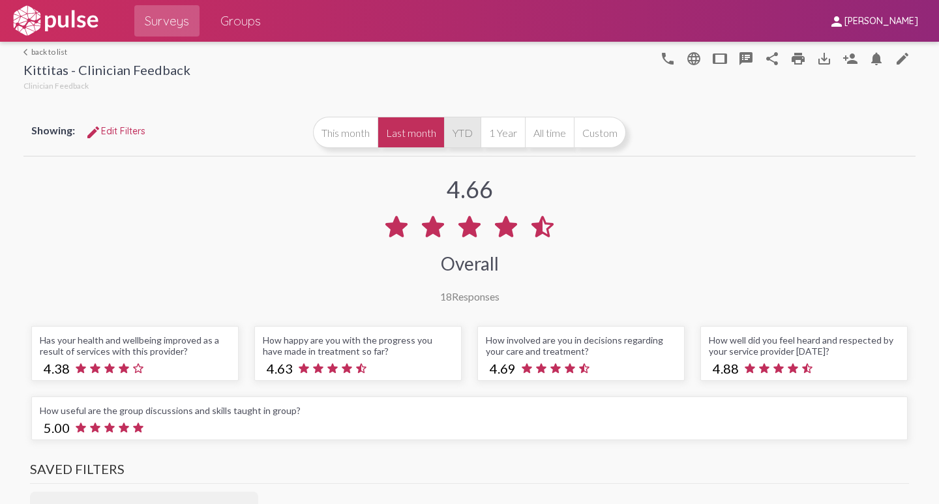
click at [464, 133] on button "YTD" at bounding box center [462, 132] width 37 height 31
click at [119, 130] on span "edit Edit Filters" at bounding box center [115, 131] width 60 height 12
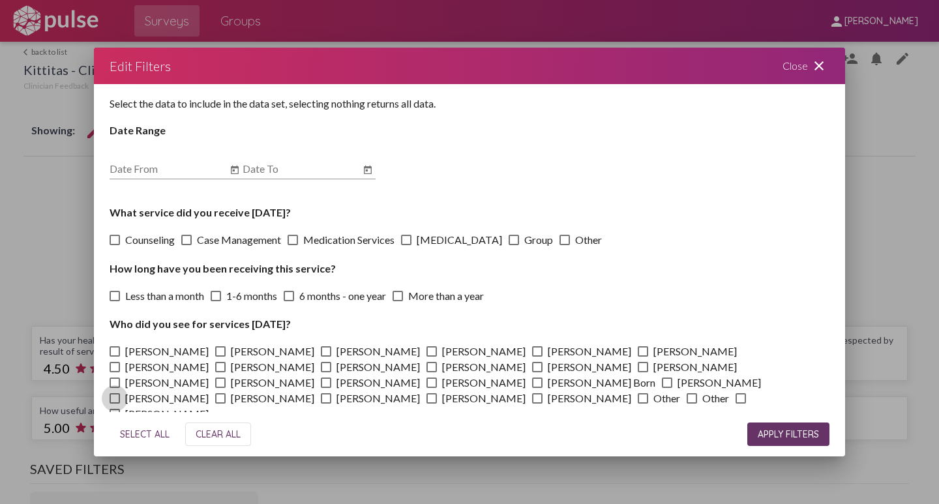
click at [120, 393] on span at bounding box center [115, 398] width 10 height 10
click at [115, 403] on input "[PERSON_NAME]" at bounding box center [114, 403] width 1 height 1
checkbox input "true"
click at [788, 436] on span "APPLY FILTERS" at bounding box center [787, 434] width 61 height 12
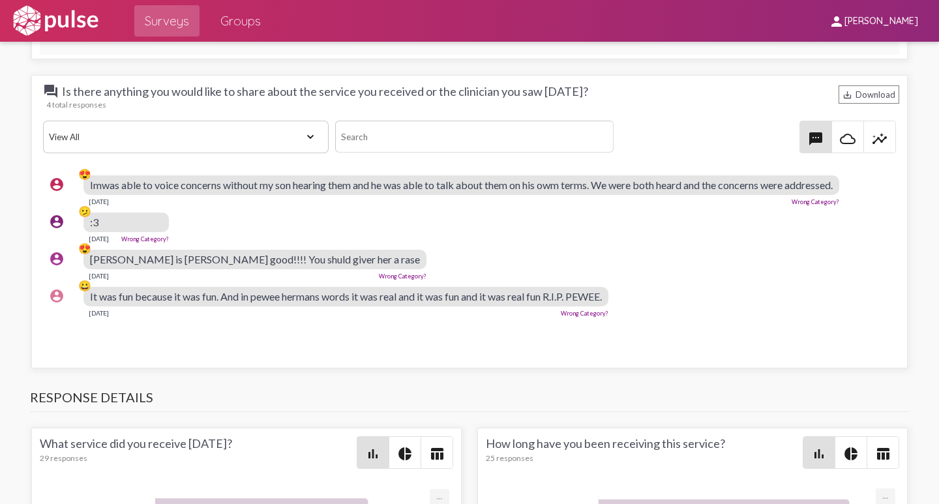
scroll to position [2281, 0]
click at [871, 141] on mat-icon "insights" at bounding box center [879, 138] width 16 height 16
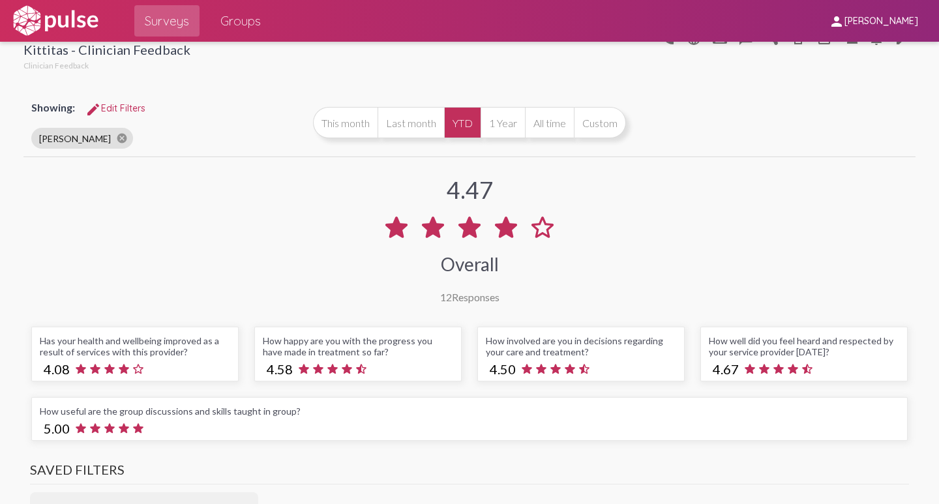
scroll to position [0, 0]
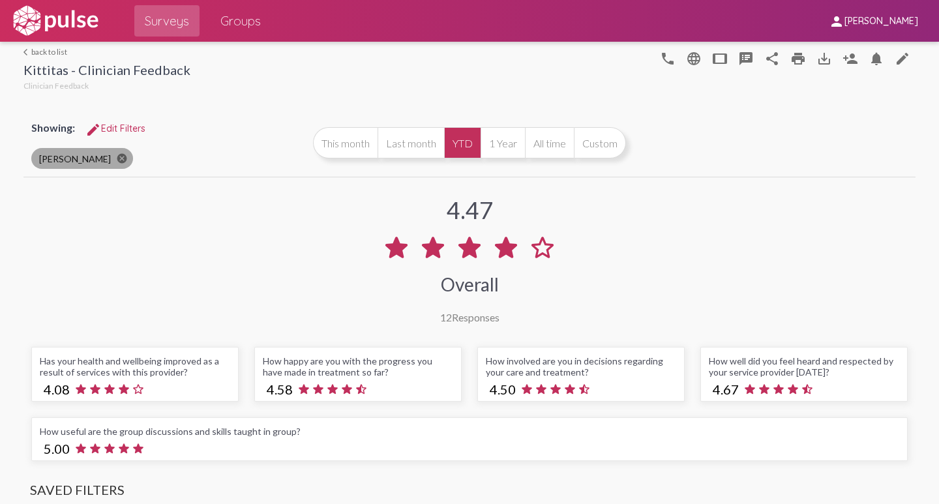
click at [116, 159] on mat-icon "cancel" at bounding box center [122, 159] width 12 height 12
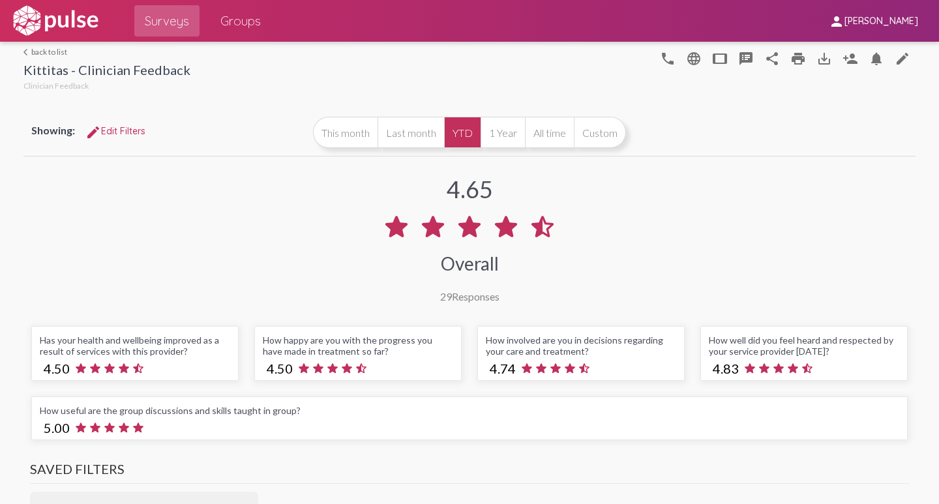
click at [44, 53] on link "arrow_back_ios back to list" at bounding box center [106, 52] width 167 height 10
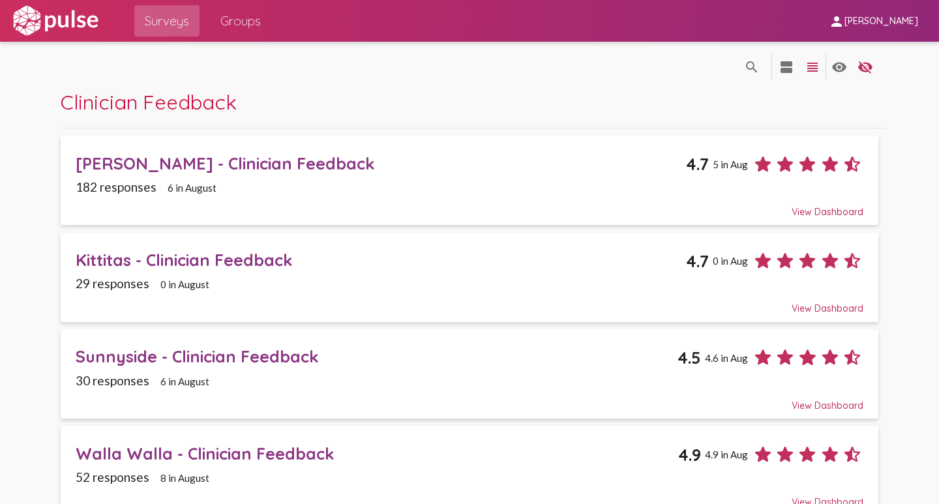
click at [146, 454] on div "Walla Walla - Clinician Feedback" at bounding box center [377, 453] width 602 height 20
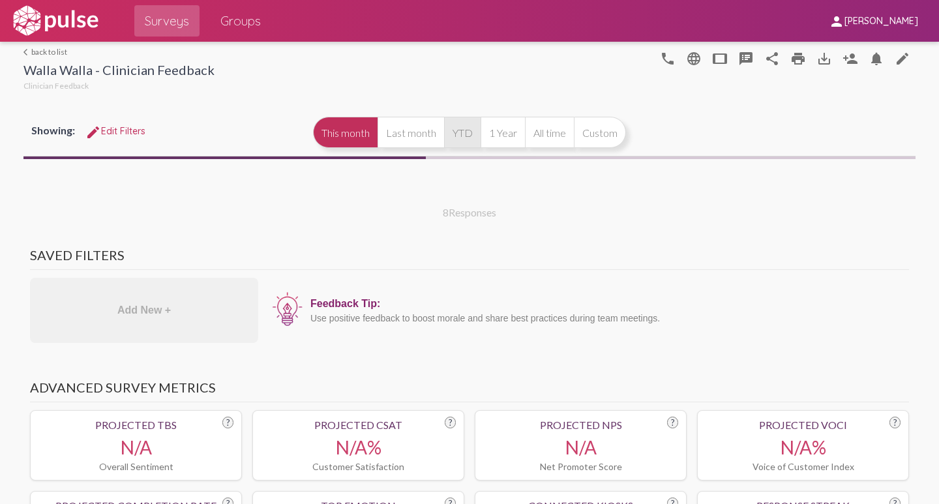
click at [467, 136] on button "YTD" at bounding box center [462, 132] width 37 height 31
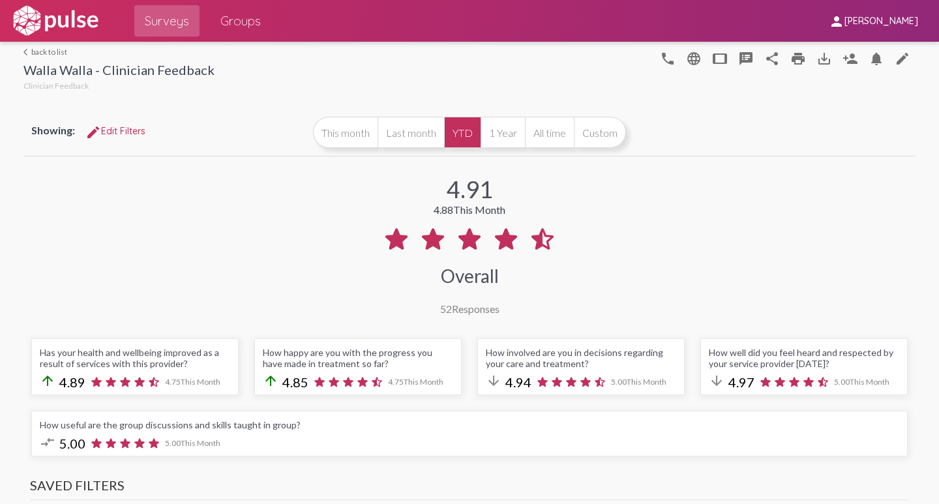
click at [113, 133] on span "edit Edit Filters" at bounding box center [115, 131] width 60 height 12
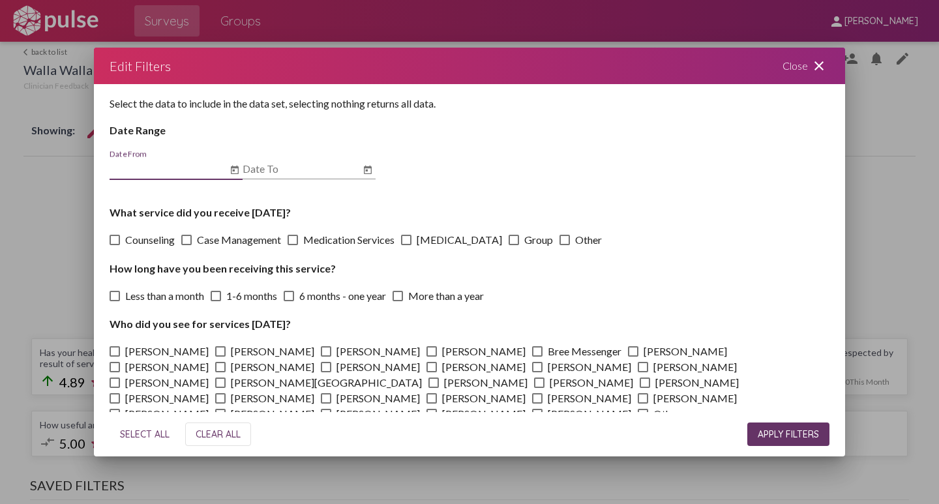
click at [321, 365] on span at bounding box center [326, 367] width 10 height 10
click at [325, 372] on input "[PERSON_NAME]" at bounding box center [325, 372] width 1 height 1
checkbox input "true"
click at [776, 428] on button "APPLY FILTERS" at bounding box center [788, 433] width 82 height 23
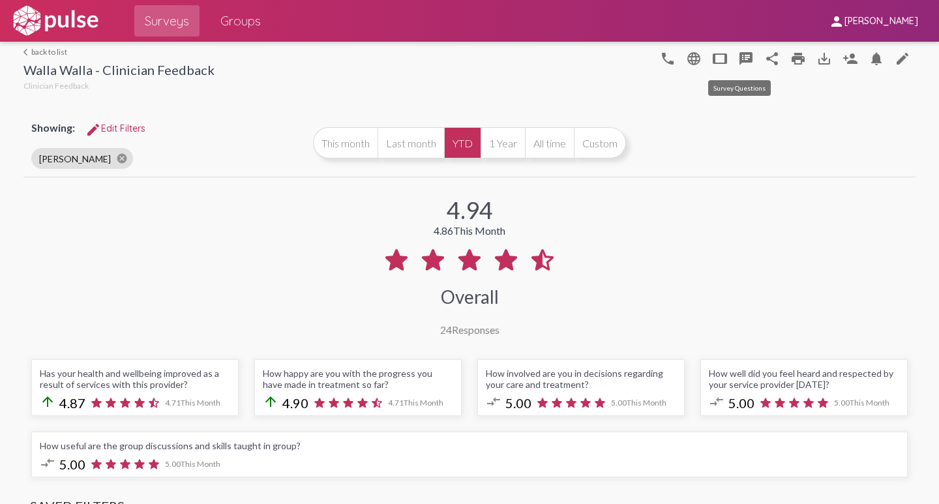
click at [738, 55] on mat-icon "speaker_notes" at bounding box center [746, 59] width 16 height 16
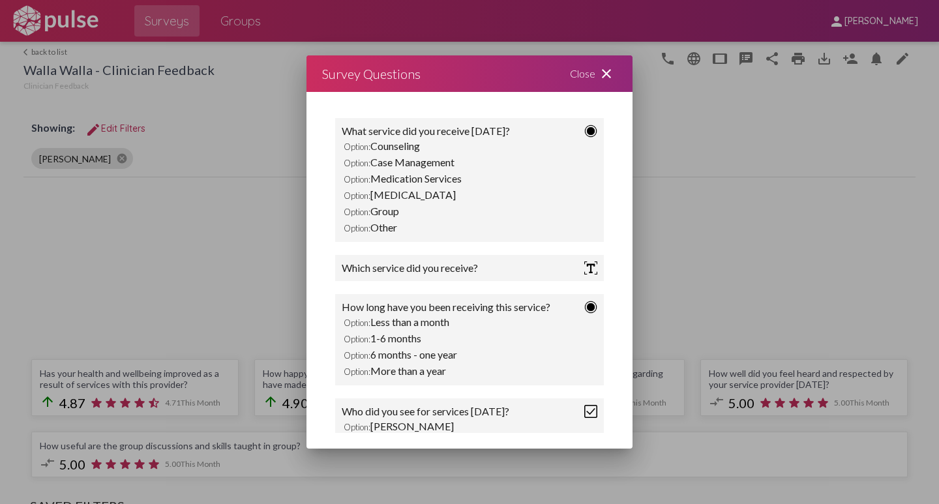
click at [609, 72] on mat-icon "close" at bounding box center [606, 74] width 16 height 16
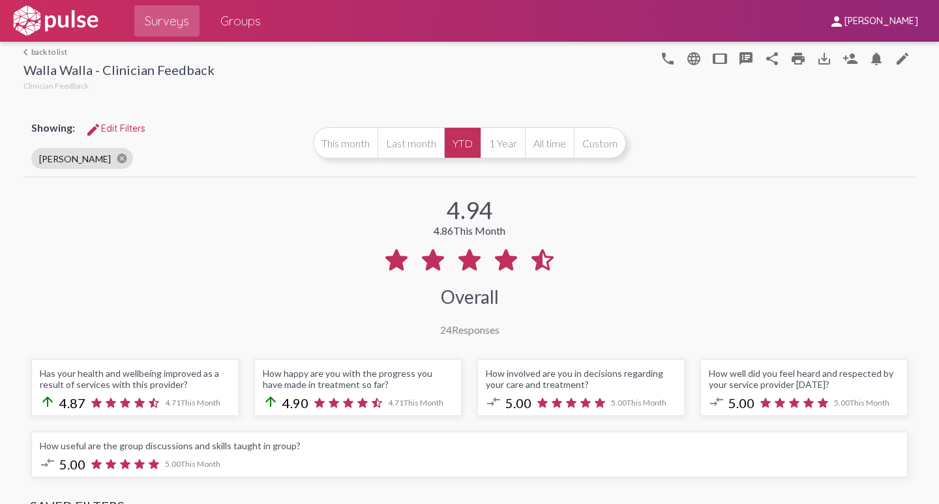
click at [38, 48] on link "arrow_back_ios back to list" at bounding box center [118, 52] width 191 height 10
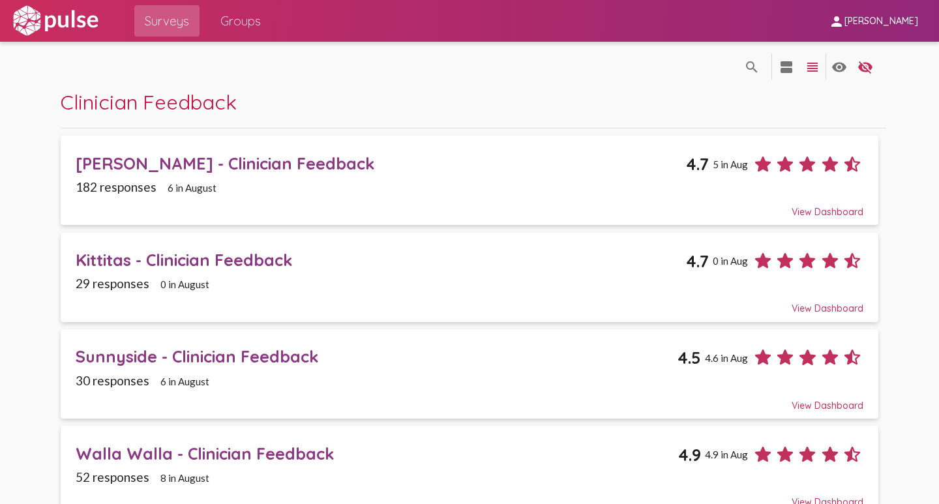
click at [274, 73] on div "search_off search view_agenda view_headline visibility visibility_off settings" at bounding box center [469, 66] width 817 height 48
